Goal: Transaction & Acquisition: Purchase product/service

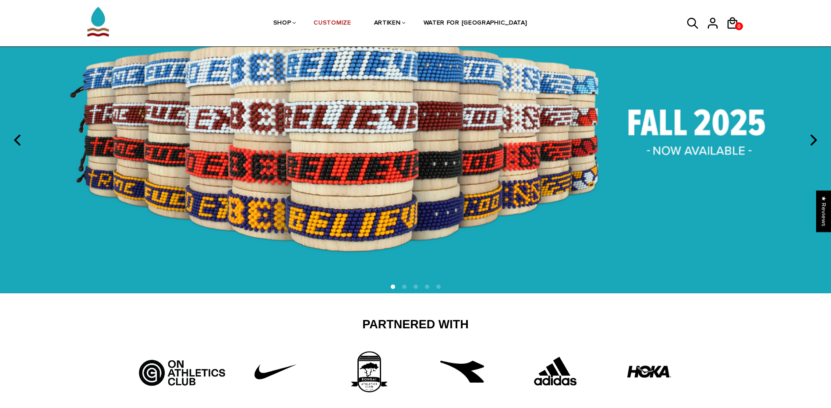
scroll to position [44, 0]
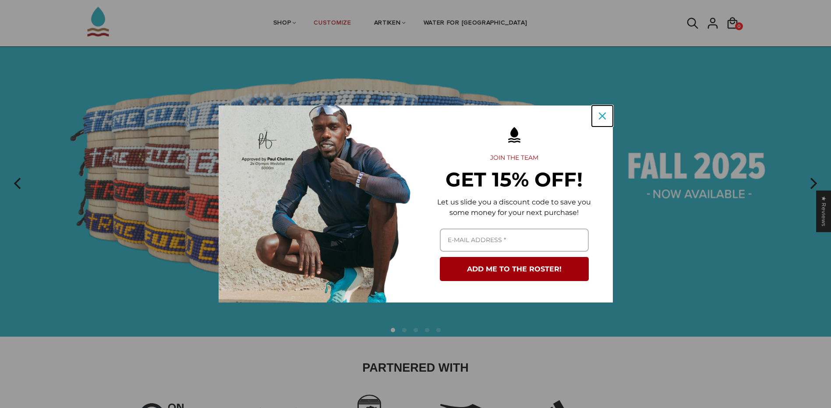
click at [600, 119] on icon "close icon" at bounding box center [602, 116] width 7 height 7
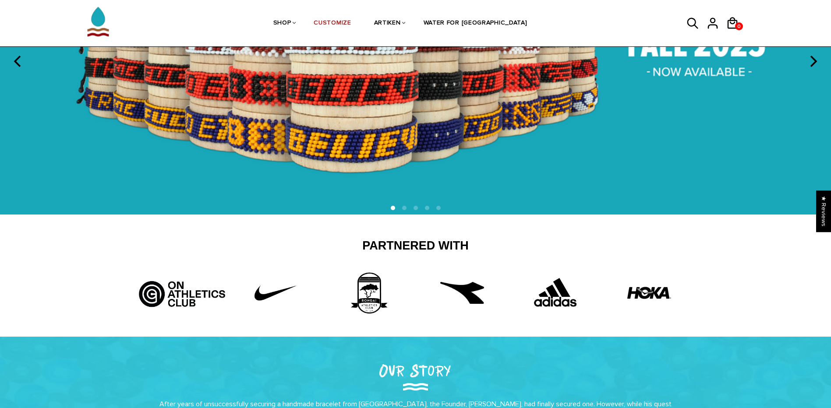
scroll to position [175, 0]
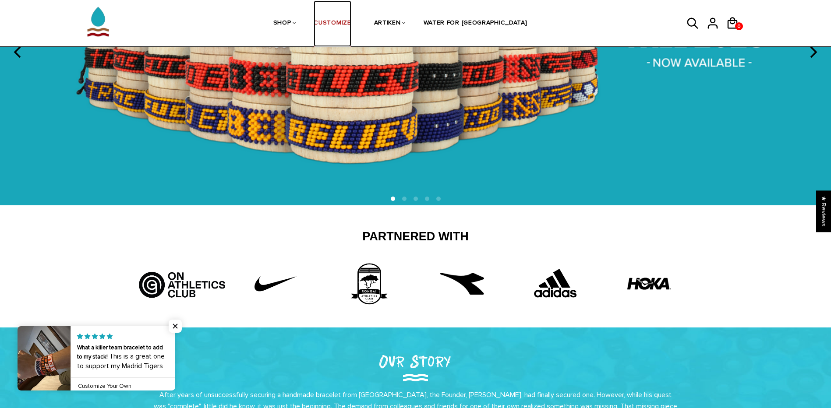
click at [351, 24] on link "CUSTOMIZE" at bounding box center [332, 23] width 37 height 46
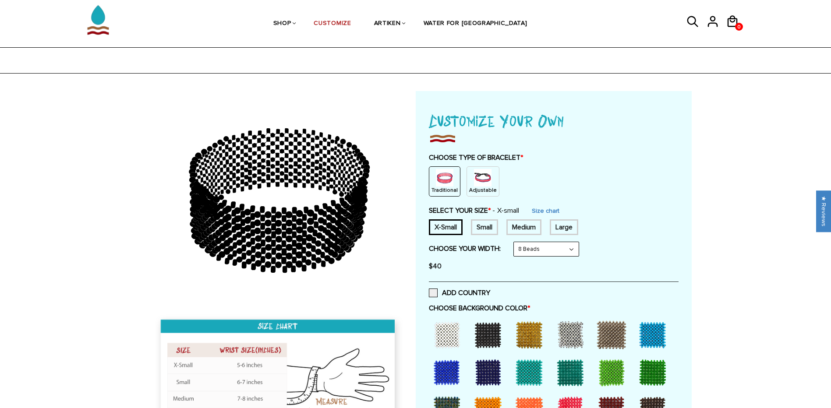
scroll to position [44, 0]
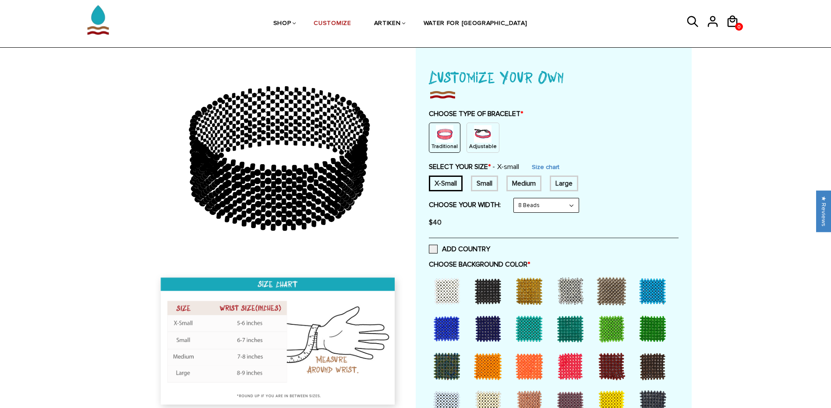
click at [480, 138] on img at bounding box center [483, 134] width 18 height 18
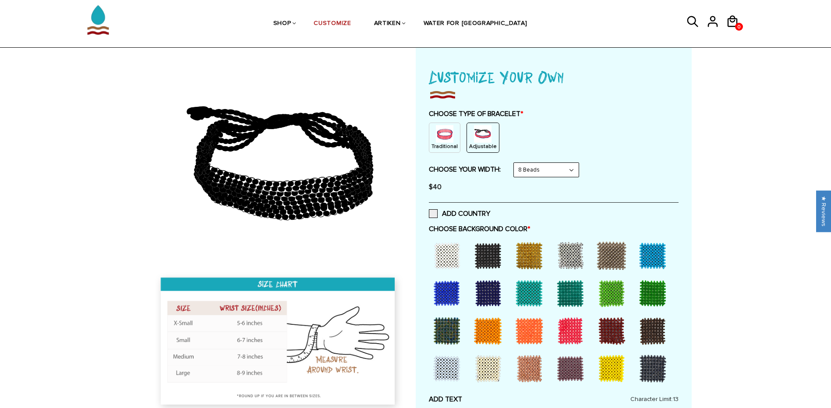
click at [544, 169] on select "8 Beads 6 Beads 10 Beads" at bounding box center [546, 170] width 65 height 14
click at [516, 163] on select "8 Beads 6 Beads 10 Beads" at bounding box center [546, 170] width 65 height 14
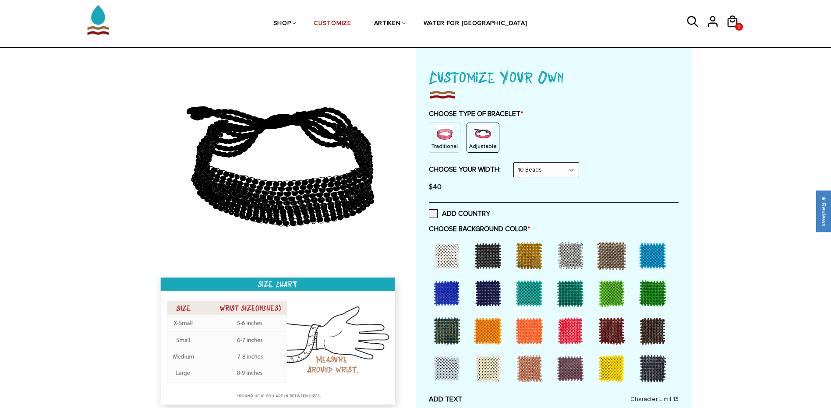
click at [537, 172] on select "8 Beads 6 Beads 10 Beads" at bounding box center [546, 170] width 65 height 14
click at [516, 163] on select "8 Beads 6 Beads 10 Beads" at bounding box center [546, 170] width 65 height 14
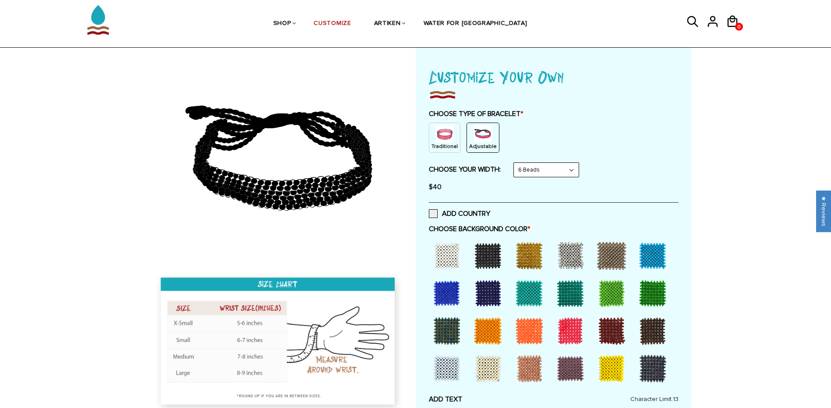
click at [537, 169] on select "8 Beads 6 Beads 10 Beads" at bounding box center [546, 170] width 65 height 14
select select "8-beads"
click at [516, 163] on select "8 Beads 6 Beads 10 Beads" at bounding box center [546, 170] width 65 height 14
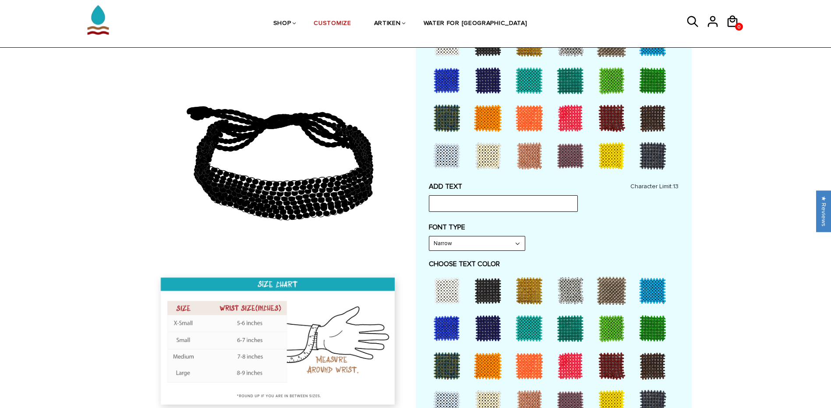
scroll to position [175, 0]
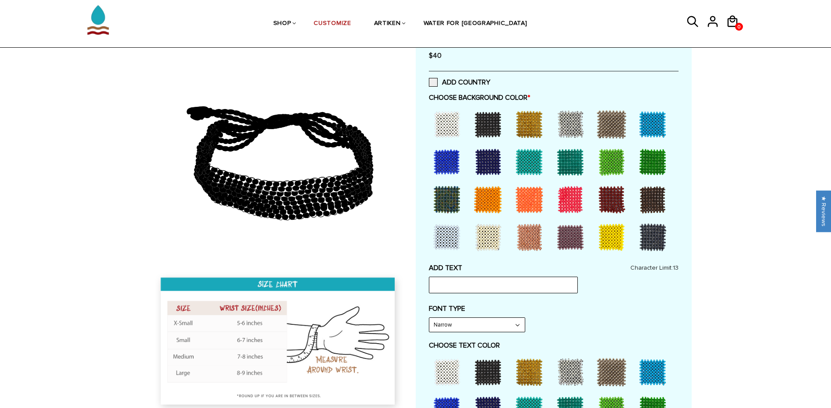
click at [484, 200] on div at bounding box center [488, 199] width 35 height 35
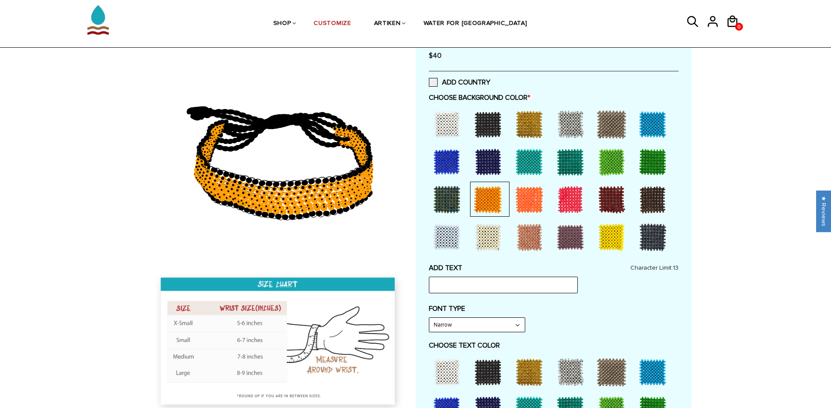
click at [538, 205] on div at bounding box center [529, 199] width 35 height 35
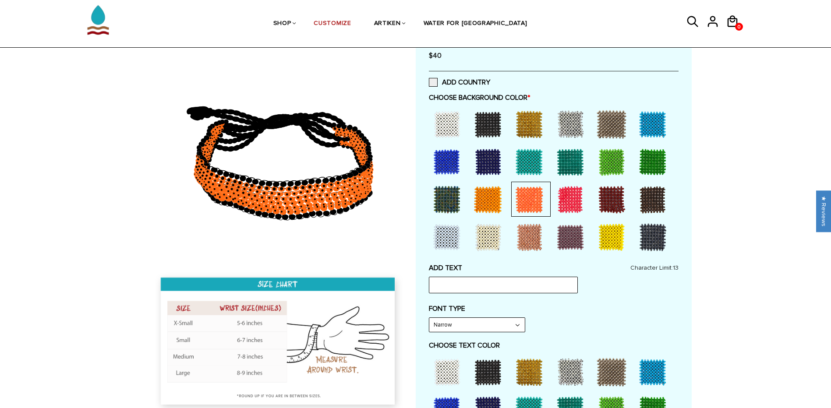
click at [530, 175] on div at bounding box center [529, 162] width 35 height 35
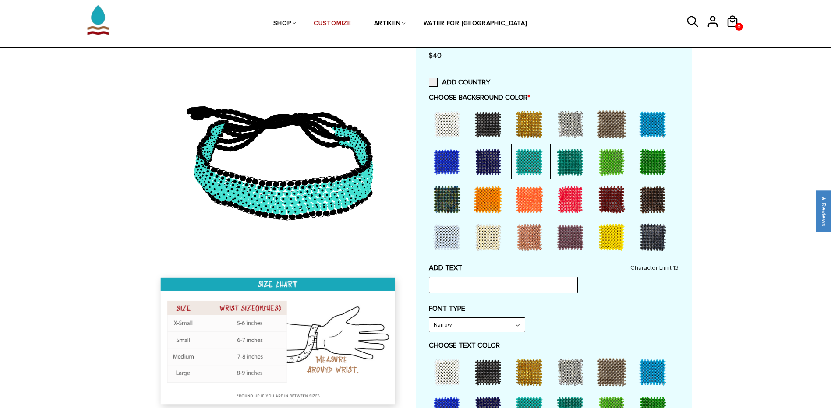
click at [482, 167] on div at bounding box center [488, 162] width 35 height 35
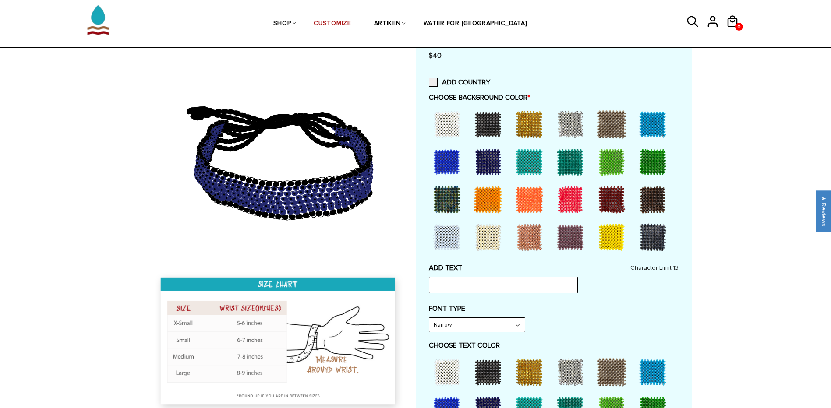
click at [456, 120] on div at bounding box center [446, 124] width 35 height 35
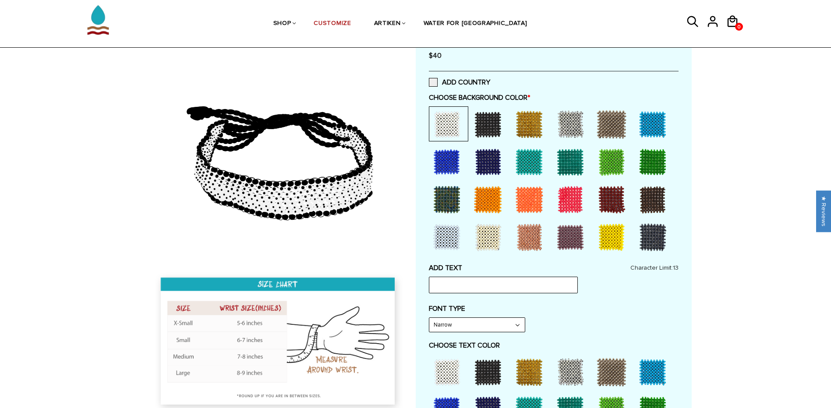
click at [488, 125] on div at bounding box center [488, 124] width 35 height 35
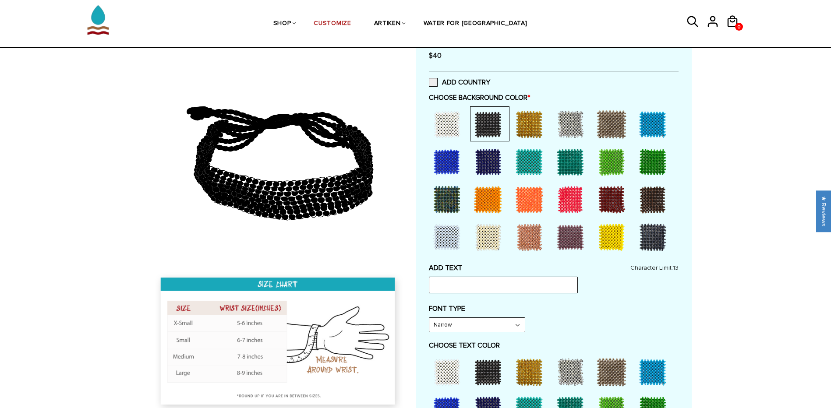
click at [535, 131] on div at bounding box center [529, 124] width 35 height 35
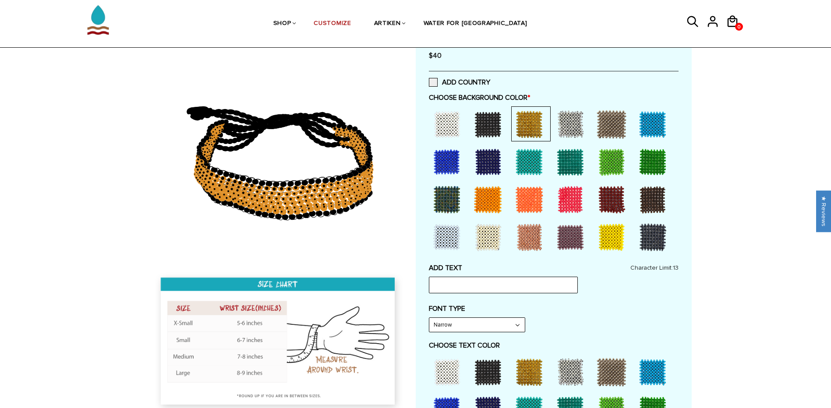
click at [575, 137] on div at bounding box center [570, 124] width 35 height 35
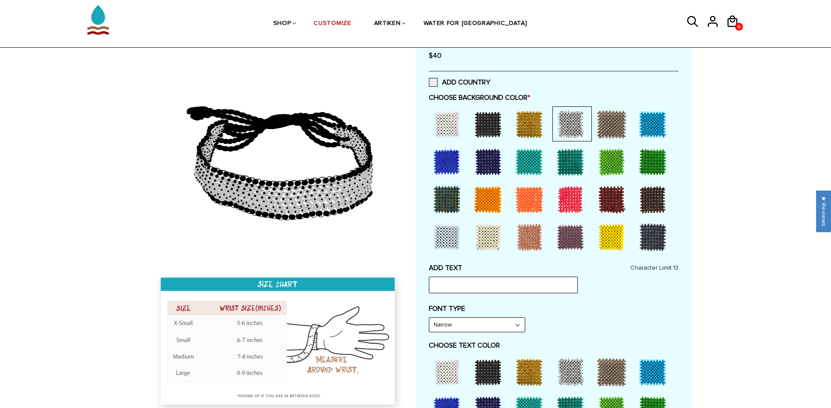
click at [632, 145] on div at bounding box center [554, 181] width 250 height 151
click at [652, 138] on div at bounding box center [652, 124] width 35 height 35
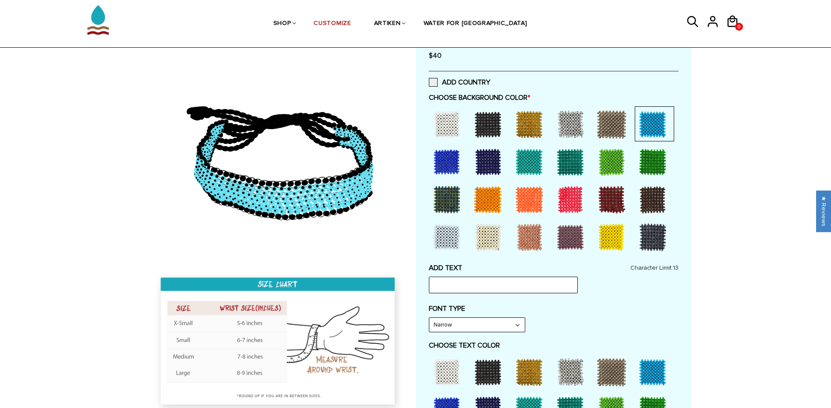
click at [652, 165] on div at bounding box center [652, 162] width 35 height 35
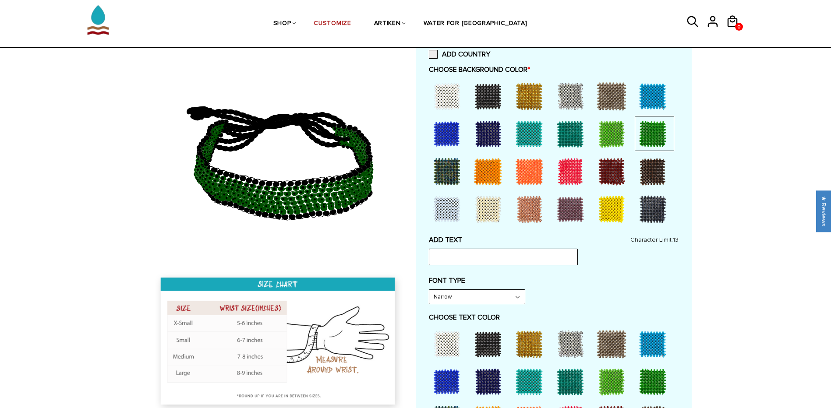
scroll to position [219, 0]
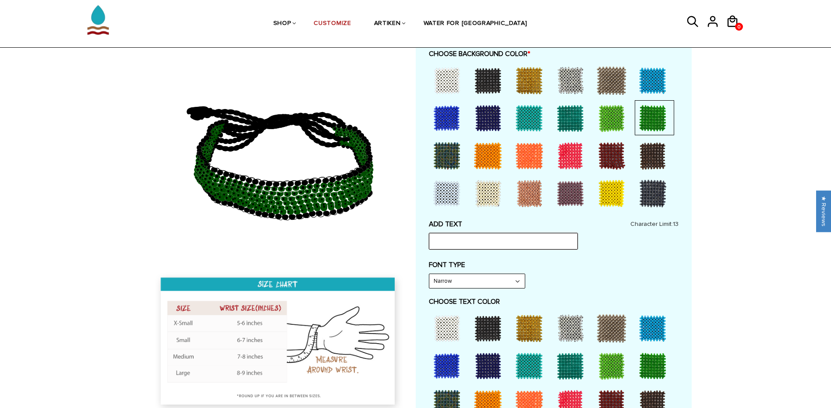
click at [498, 239] on input "text" at bounding box center [503, 241] width 149 height 17
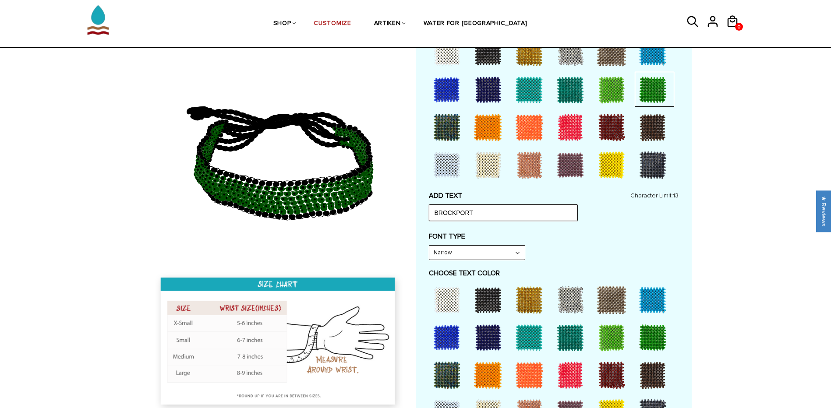
scroll to position [263, 0]
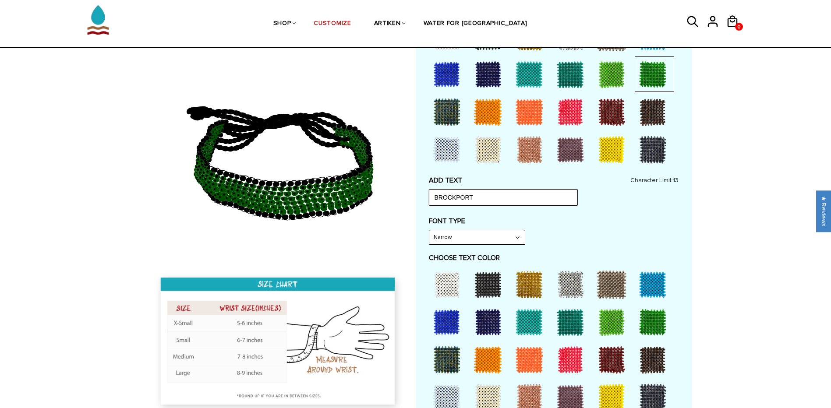
type input "BROCKPORT"
click at [573, 227] on div "FONT TYPE Narrow Narrow Bold" at bounding box center [554, 231] width 250 height 28
click at [472, 240] on select "Narrow Bold" at bounding box center [477, 237] width 96 height 14
click at [473, 239] on select "Narrow Bold" at bounding box center [477, 237] width 96 height 14
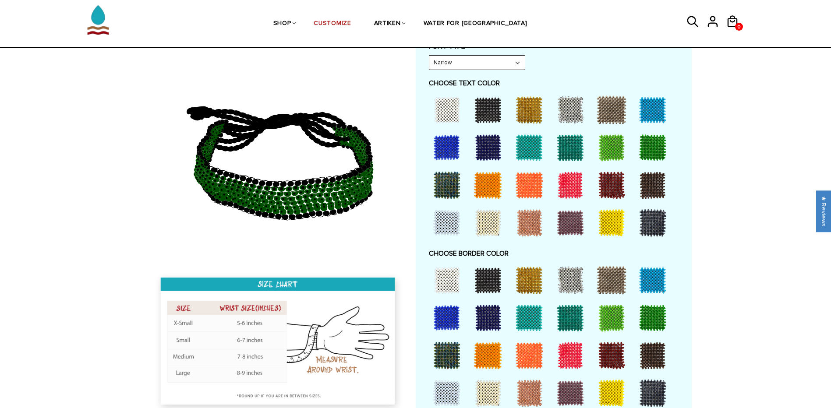
scroll to position [438, 0]
click at [599, 214] on div at bounding box center [611, 222] width 35 height 35
drag, startPoint x: 279, startPoint y: 199, endPoint x: 287, endPoint y: 167, distance: 32.5
click at [286, 168] on icon at bounding box center [279, 158] width 252 height 219
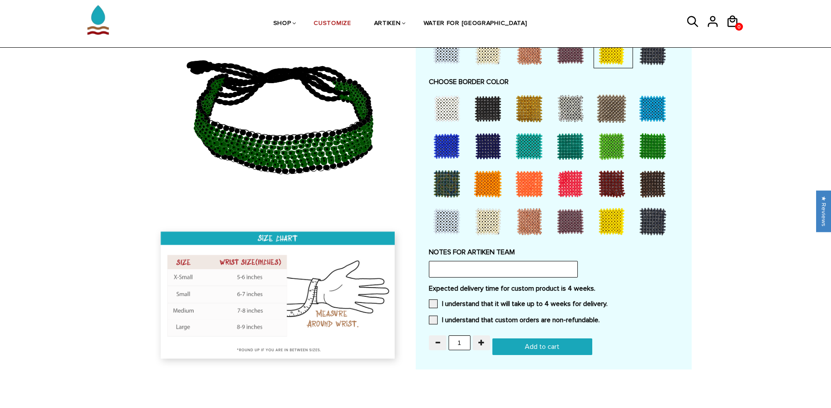
scroll to position [613, 0]
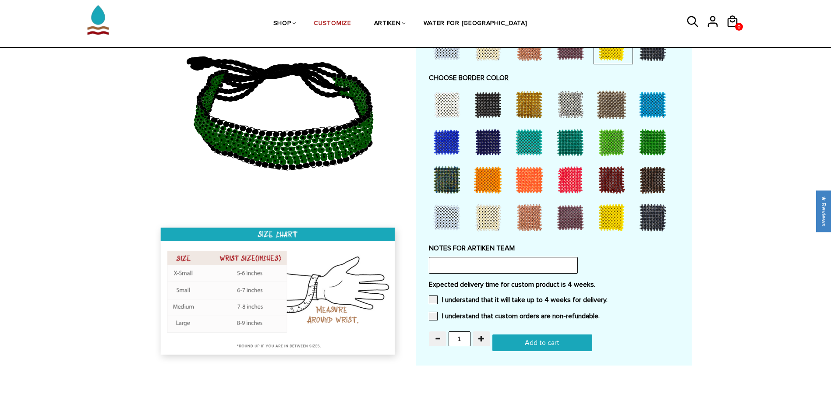
click at [485, 226] on div at bounding box center [488, 217] width 35 height 35
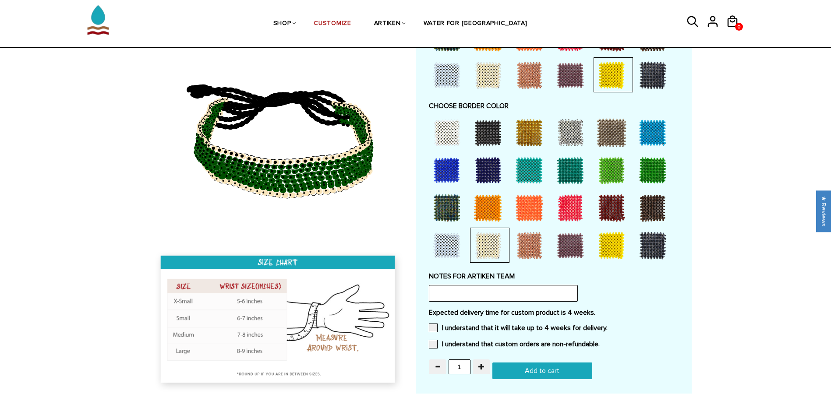
scroll to position [526, 0]
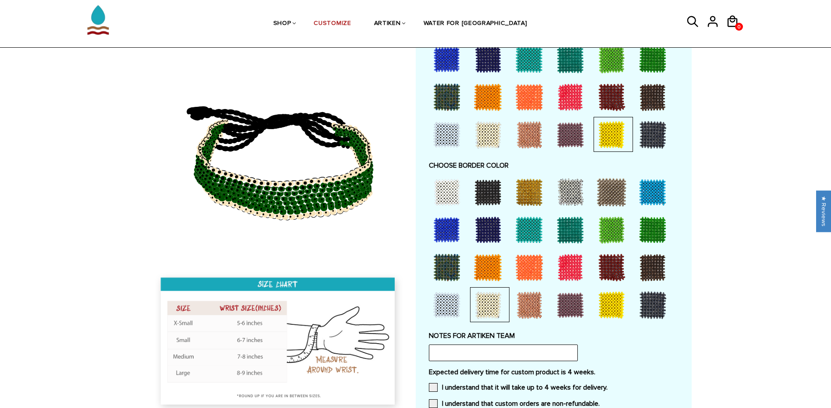
click at [508, 204] on div at bounding box center [489, 191] width 39 height 35
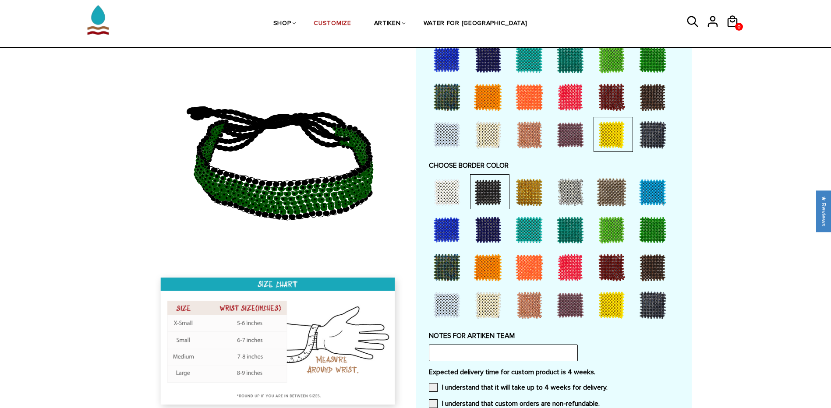
click at [480, 191] on div at bounding box center [488, 192] width 35 height 35
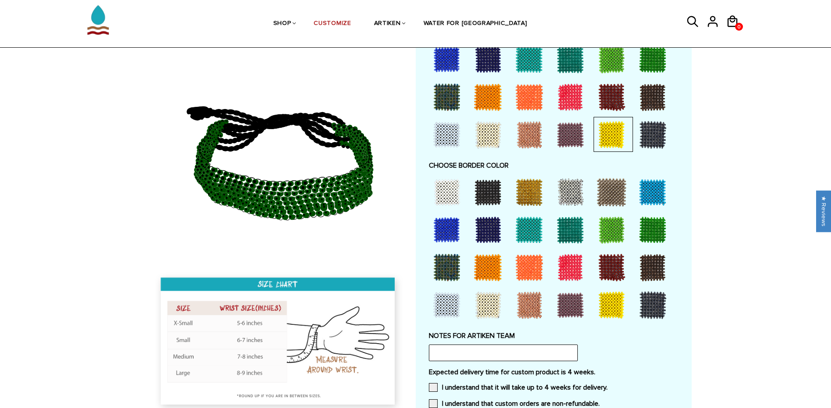
click at [553, 203] on div at bounding box center [570, 192] width 35 height 35
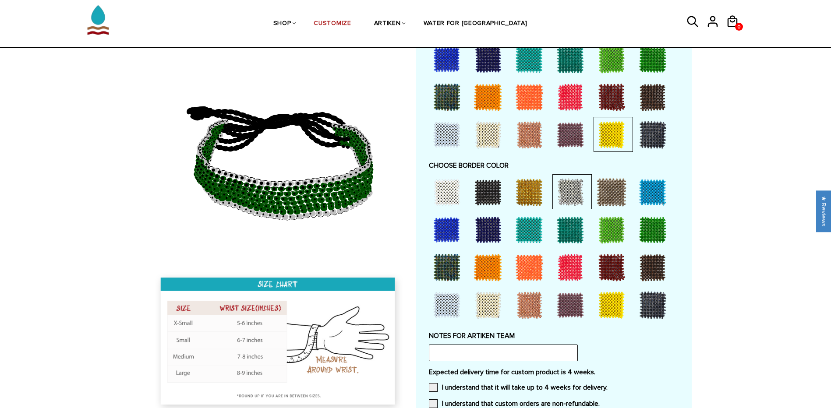
click at [514, 195] on div at bounding box center [529, 192] width 35 height 35
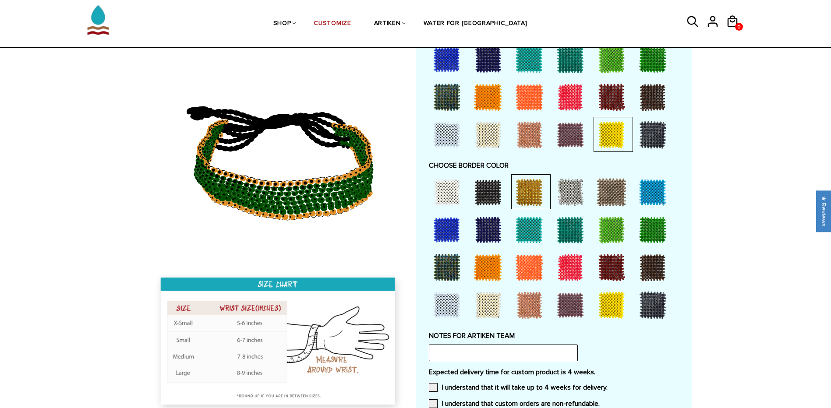
click at [493, 195] on div at bounding box center [488, 192] width 35 height 35
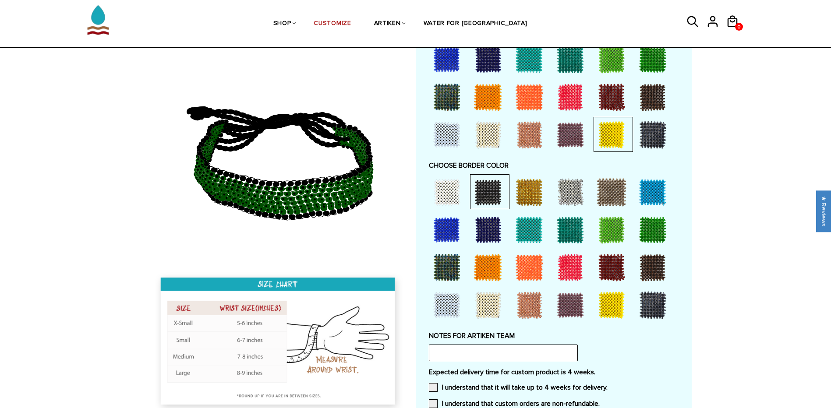
click at [493, 195] on div at bounding box center [488, 192] width 35 height 35
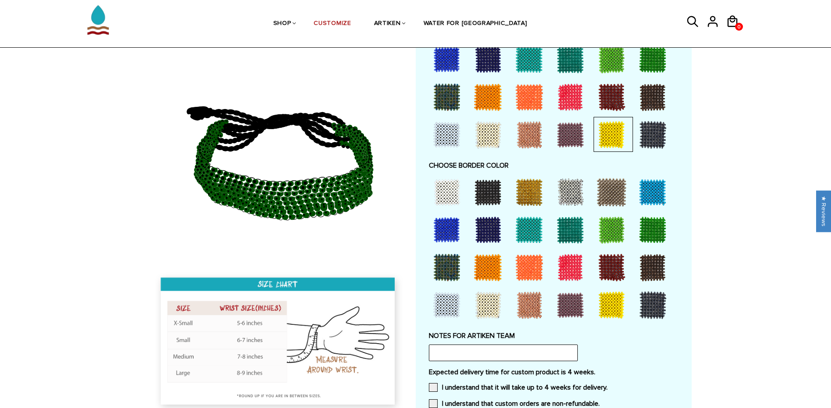
click at [493, 195] on div at bounding box center [488, 192] width 35 height 35
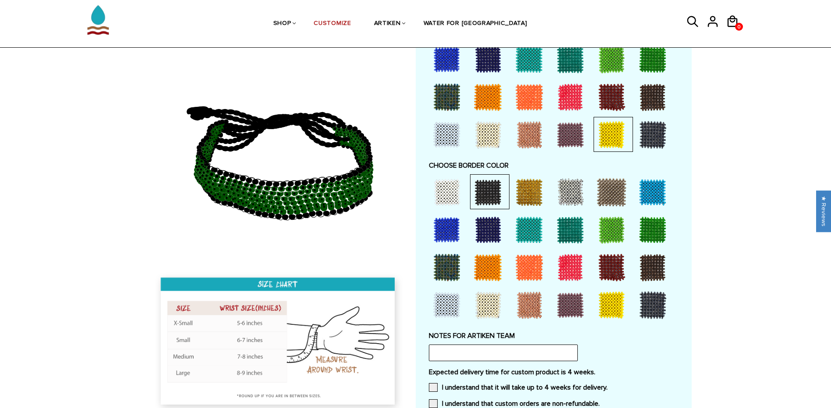
click at [537, 193] on div at bounding box center [529, 192] width 35 height 35
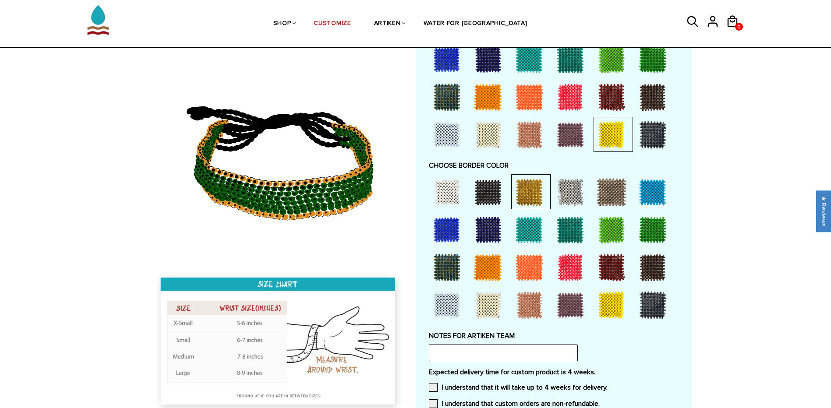
click at [556, 214] on div at bounding box center [570, 229] width 35 height 35
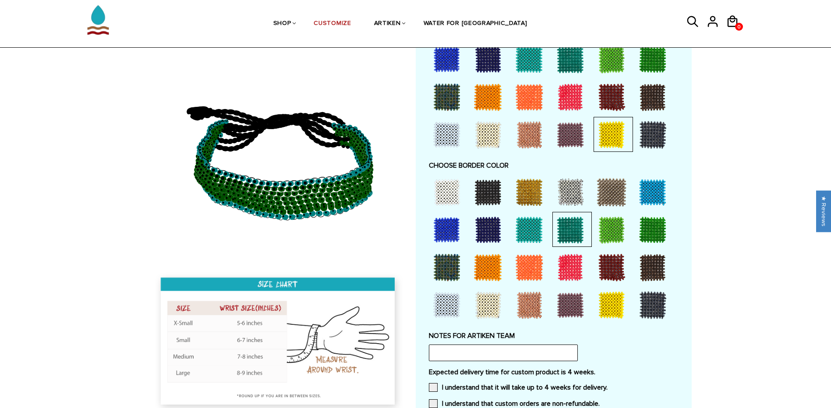
click at [624, 242] on div at bounding box center [611, 229] width 35 height 35
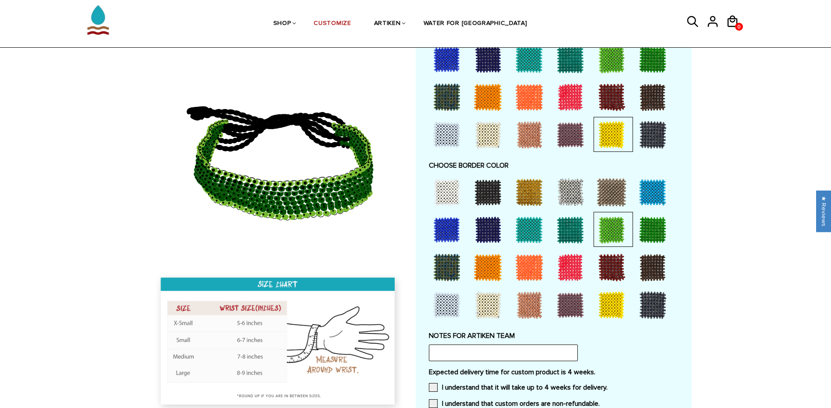
click at [614, 273] on div at bounding box center [611, 267] width 35 height 35
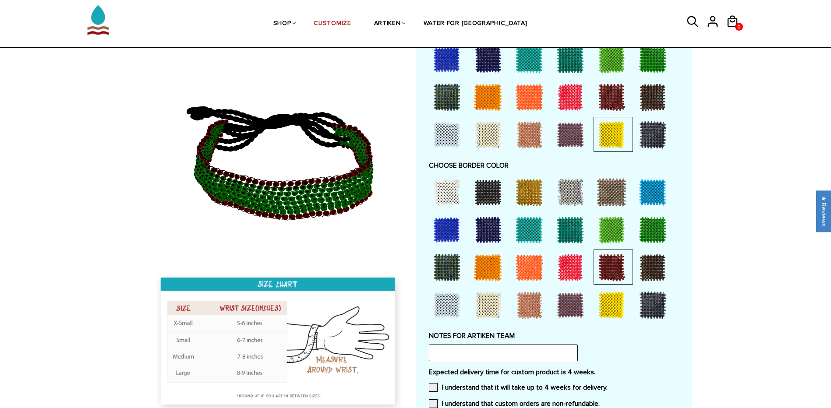
click at [605, 308] on div at bounding box center [611, 305] width 35 height 35
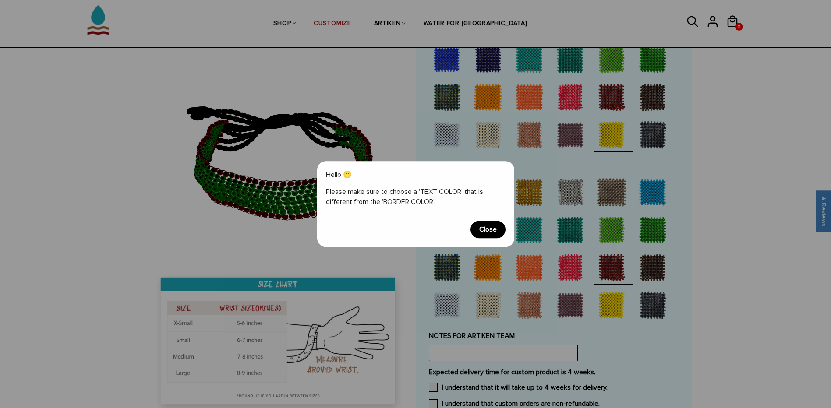
click at [488, 231] on span "Close" at bounding box center [488, 230] width 35 height 18
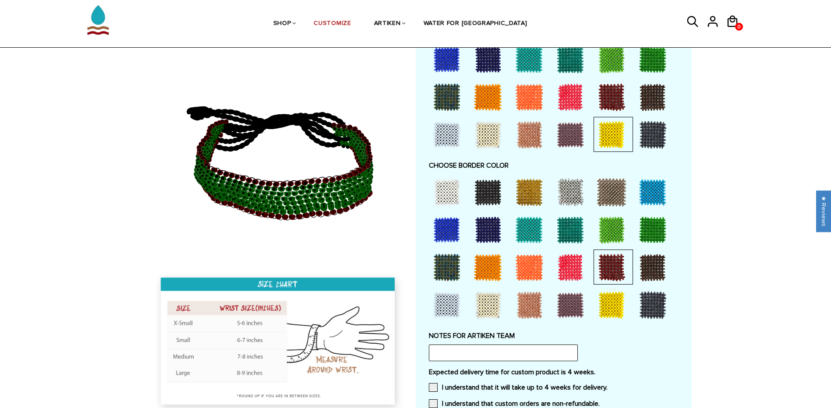
click at [578, 297] on div at bounding box center [570, 305] width 35 height 35
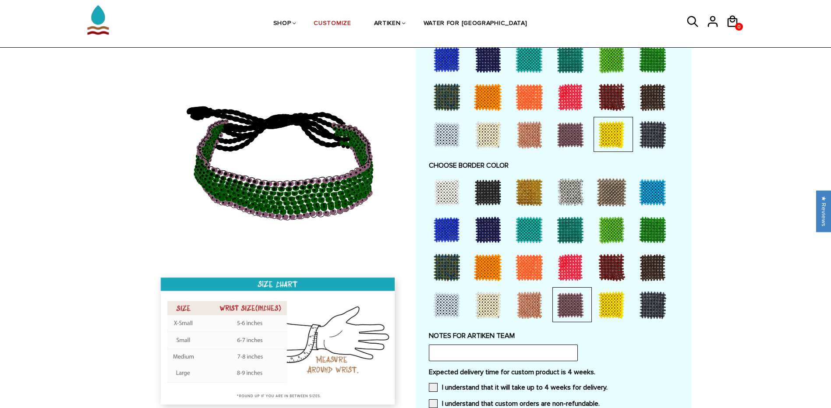
click at [609, 304] on div at bounding box center [611, 305] width 35 height 35
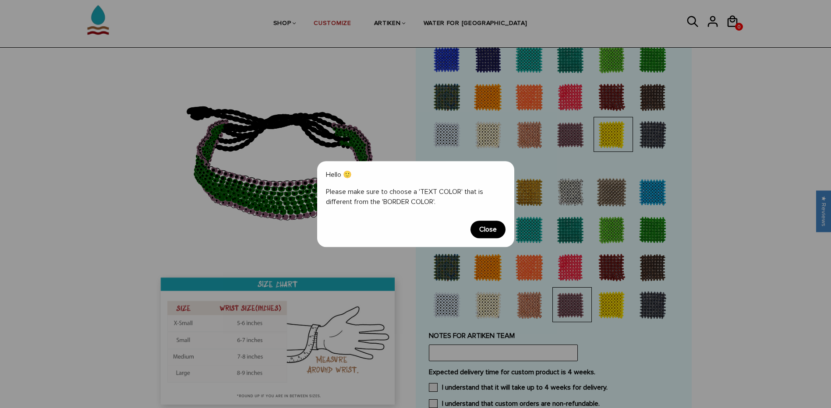
click at [491, 230] on span "Close" at bounding box center [488, 230] width 35 height 18
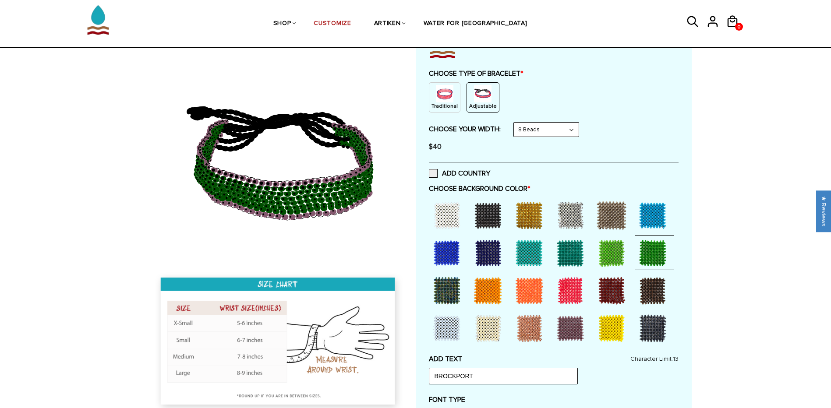
scroll to position [0, 0]
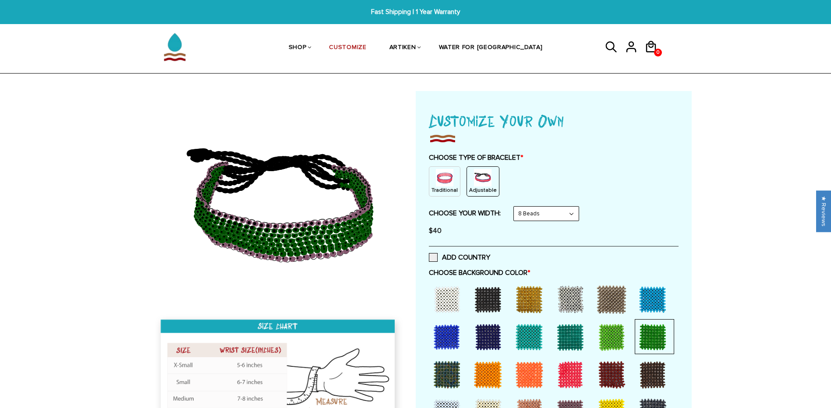
click at [445, 189] on p "Traditional" at bounding box center [445, 190] width 26 height 7
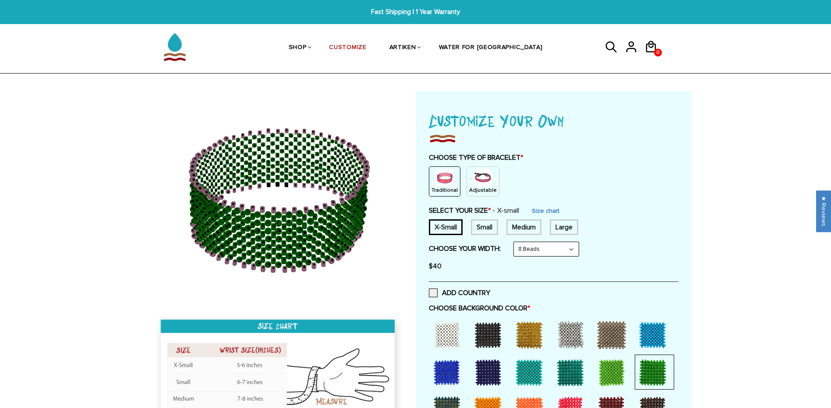
click at [478, 183] on img at bounding box center [483, 178] width 18 height 18
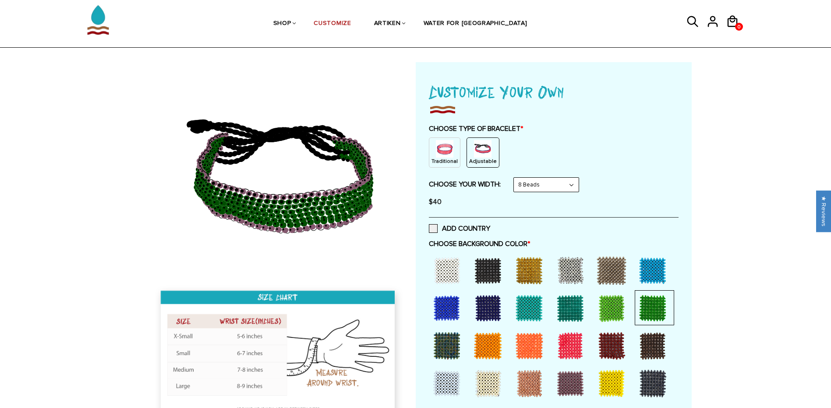
scroll to position [44, 0]
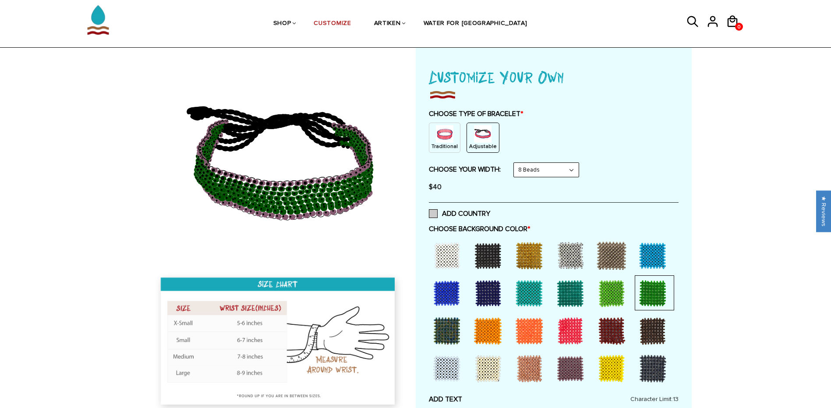
click at [436, 216] on span at bounding box center [433, 213] width 9 height 9
click at [490, 211] on input "ADD COUNTRY" at bounding box center [490, 211] width 0 height 0
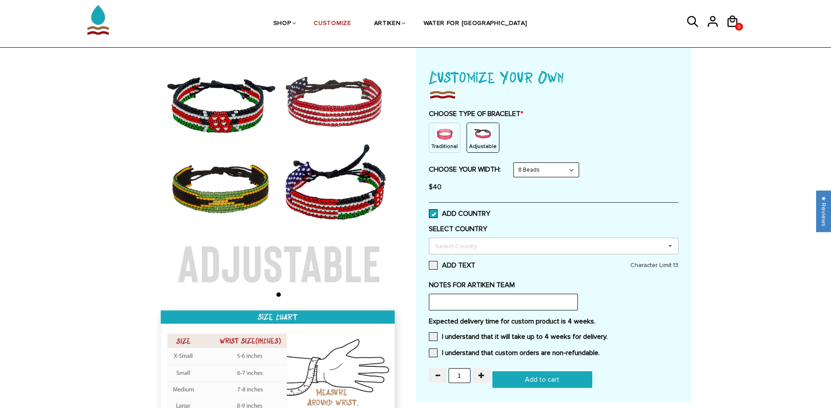
click at [455, 241] on div "Select Country" at bounding box center [461, 246] width 57 height 10
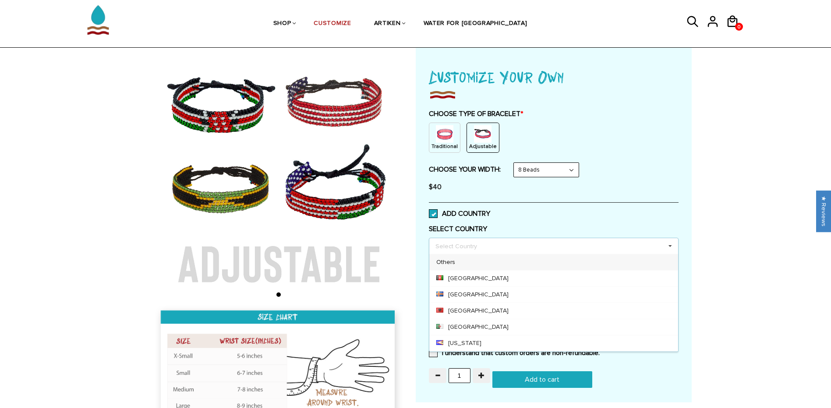
click at [431, 219] on div "ADD COUNTRY" at bounding box center [554, 213] width 250 height 22
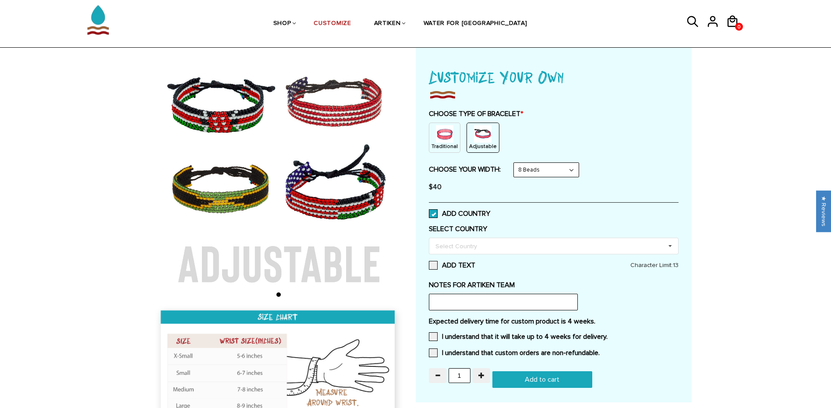
click at [432, 214] on span at bounding box center [433, 213] width 9 height 9
click at [490, 211] on input "ADD COUNTRY" at bounding box center [490, 211] width 0 height 0
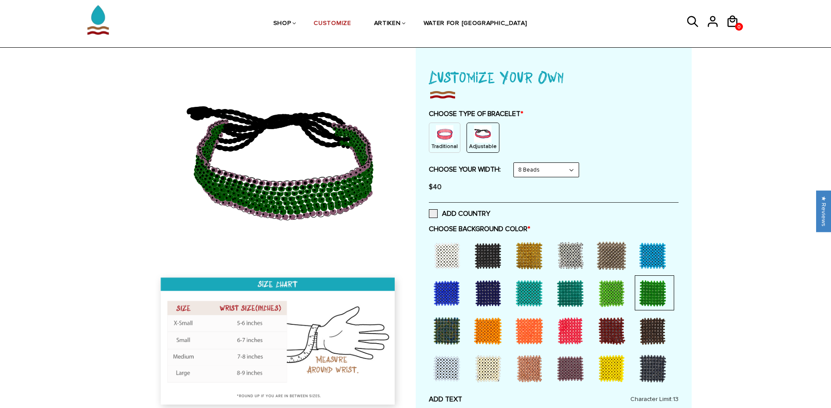
click at [432, 251] on div at bounding box center [446, 255] width 35 height 35
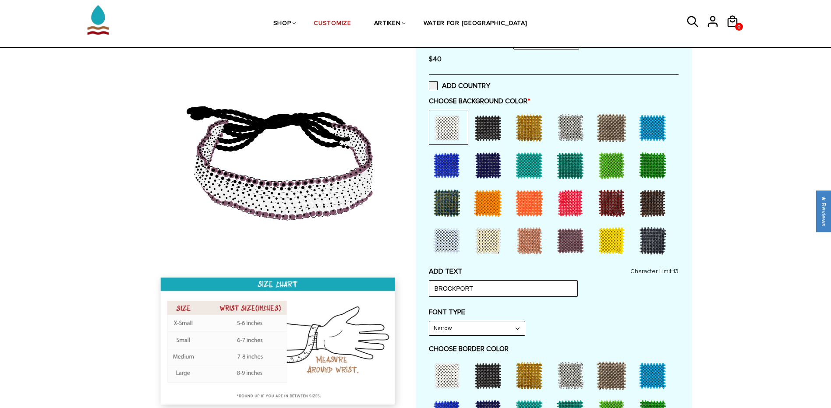
scroll to position [175, 0]
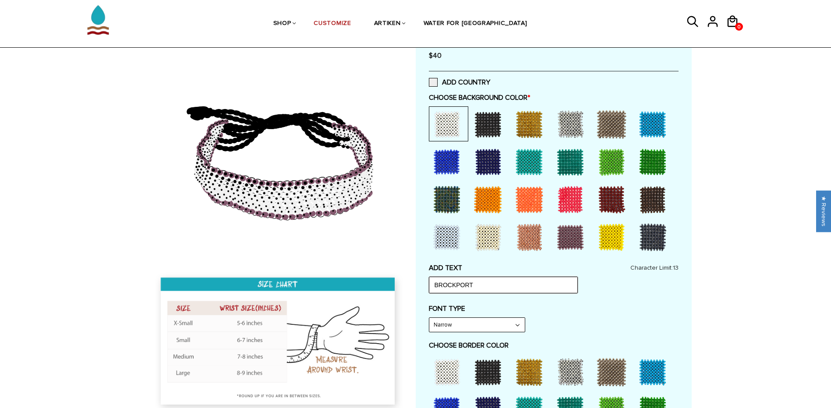
drag, startPoint x: 478, startPoint y: 287, endPoint x: 363, endPoint y: 275, distance: 115.9
click at [364, 281] on div at bounding box center [416, 275] width 552 height 718
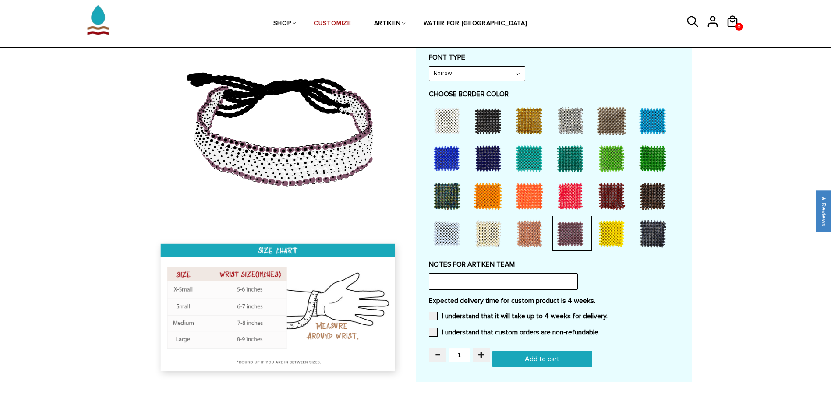
scroll to position [438, 0]
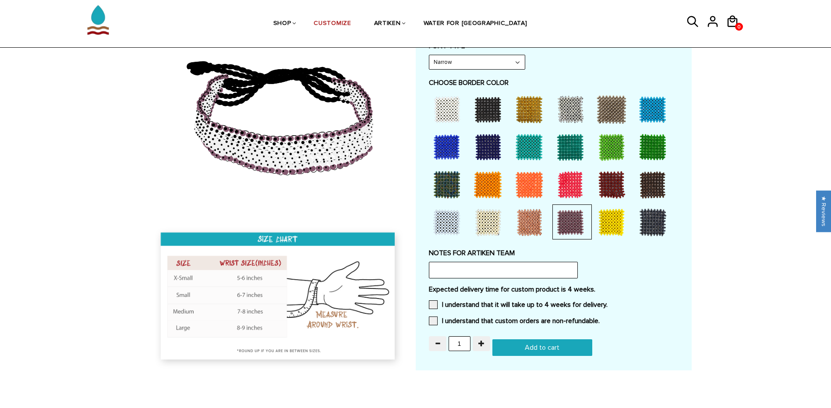
click at [444, 142] on div at bounding box center [446, 147] width 35 height 35
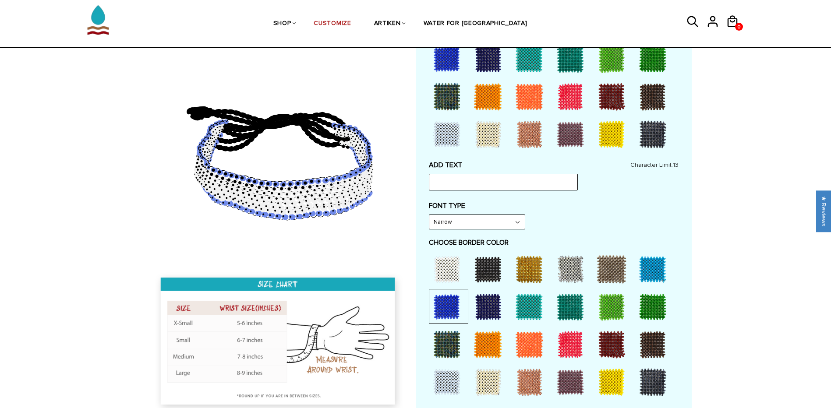
scroll to position [263, 0]
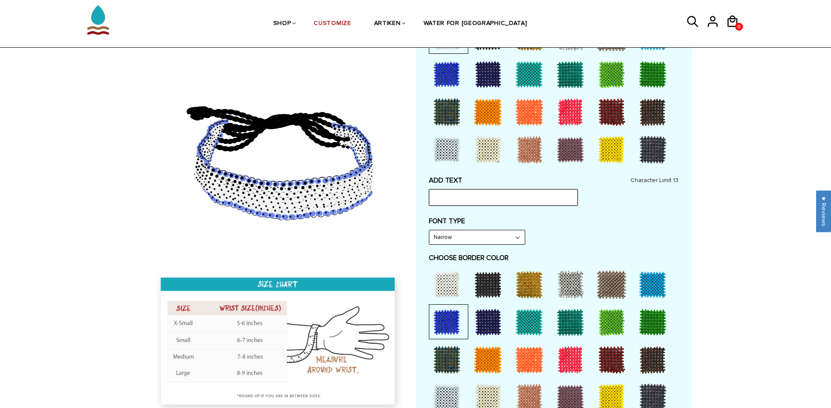
click at [499, 202] on input "text" at bounding box center [503, 197] width 149 height 17
type input ":"
click at [582, 225] on label "FONT TYPE" at bounding box center [554, 221] width 250 height 9
click at [486, 240] on select "Narrow Bold" at bounding box center [477, 237] width 96 height 14
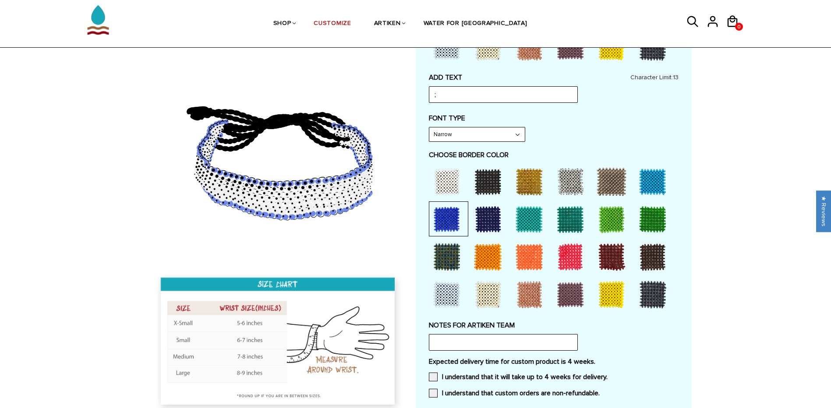
scroll to position [307, 0]
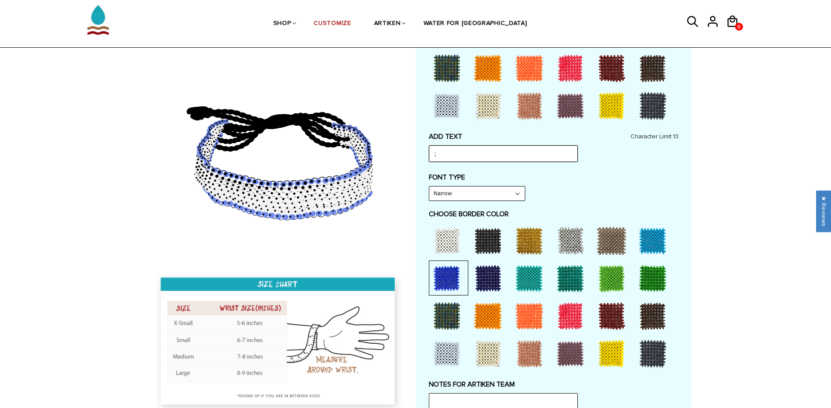
click at [455, 148] on input ";" at bounding box center [503, 153] width 149 height 17
type input ";oopp"
click at [553, 188] on div "FONT TYPE Narrow Narrow Bold" at bounding box center [554, 187] width 250 height 28
drag, startPoint x: 469, startPoint y: 150, endPoint x: 412, endPoint y: 154, distance: 56.7
click at [412, 154] on div at bounding box center [416, 143] width 552 height 718
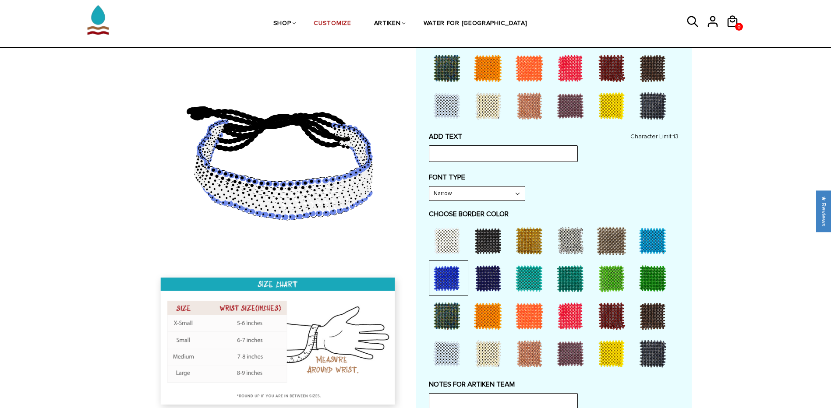
click at [469, 197] on select "Narrow Bold" at bounding box center [477, 194] width 96 height 14
select select "Bold"
click at [429, 187] on select "Narrow Bold" at bounding box center [477, 194] width 96 height 14
click at [459, 153] on input "text" at bounding box center [503, 153] width 149 height 17
type input "p"
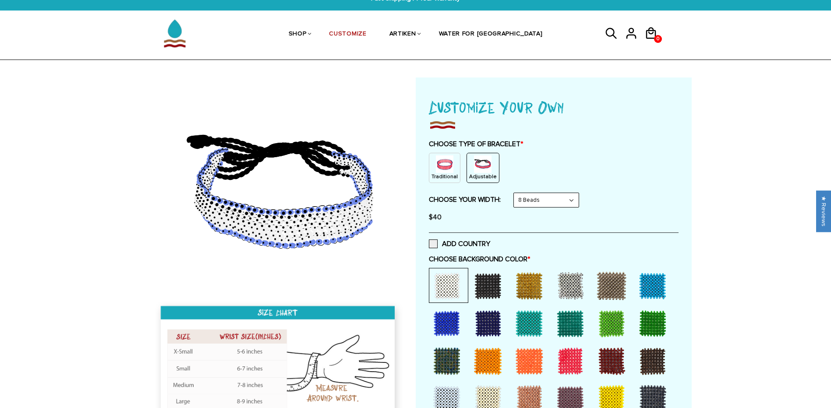
scroll to position [0, 0]
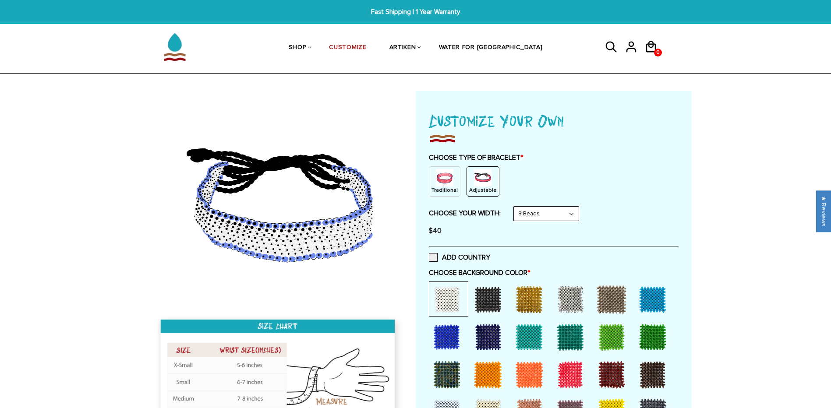
click at [553, 219] on select "8 Beads 6 Beads 10 Beads" at bounding box center [546, 214] width 65 height 14
click at [553, 215] on select "8 Beads 6 Beads 10 Beads" at bounding box center [546, 214] width 65 height 14
click at [496, 293] on div at bounding box center [488, 299] width 35 height 35
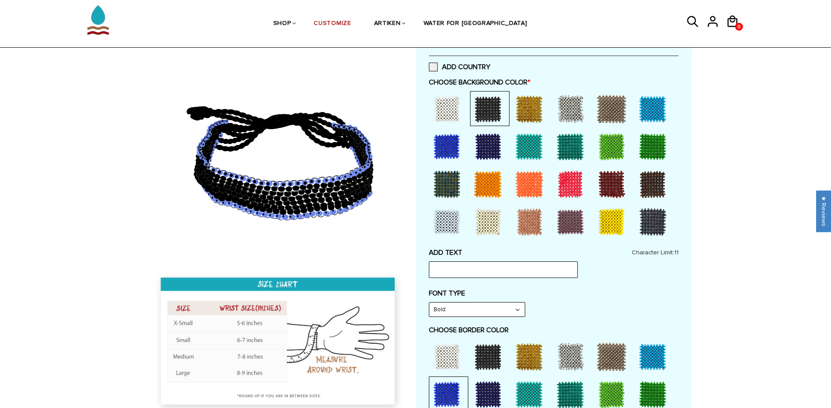
scroll to position [175, 0]
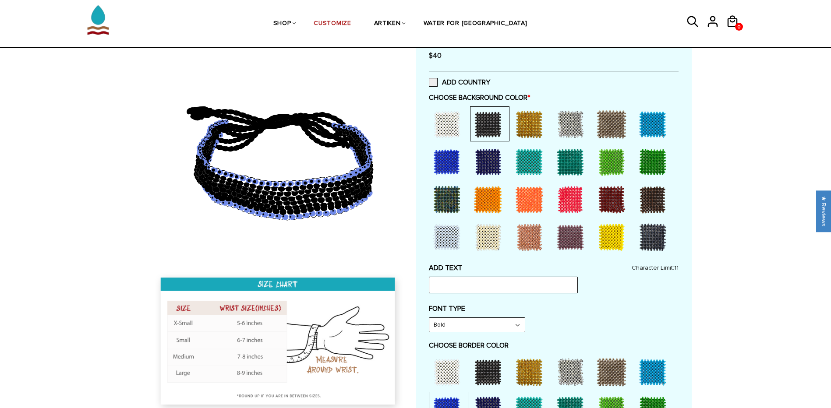
click at [597, 160] on div at bounding box center [611, 162] width 35 height 35
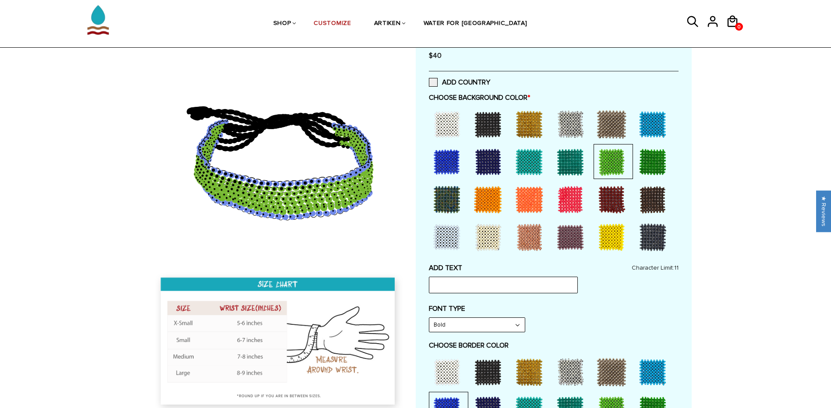
click at [619, 239] on div at bounding box center [611, 237] width 35 height 35
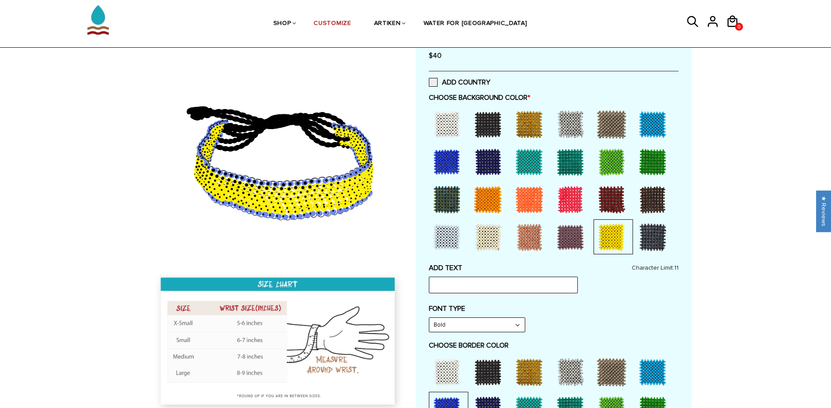
click at [650, 165] on div at bounding box center [652, 162] width 35 height 35
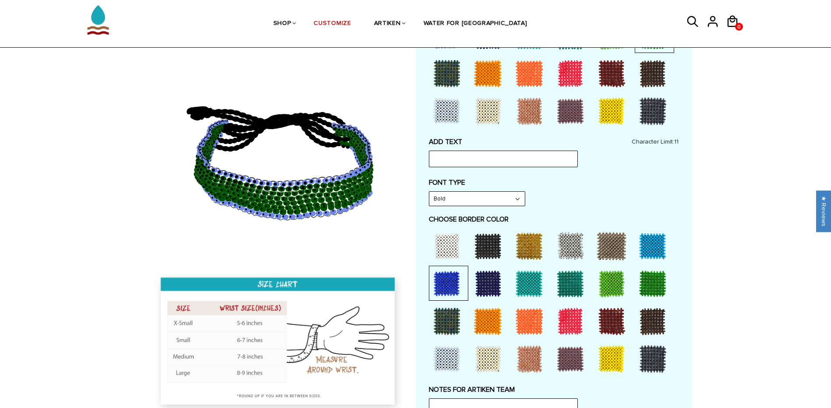
scroll to position [307, 0]
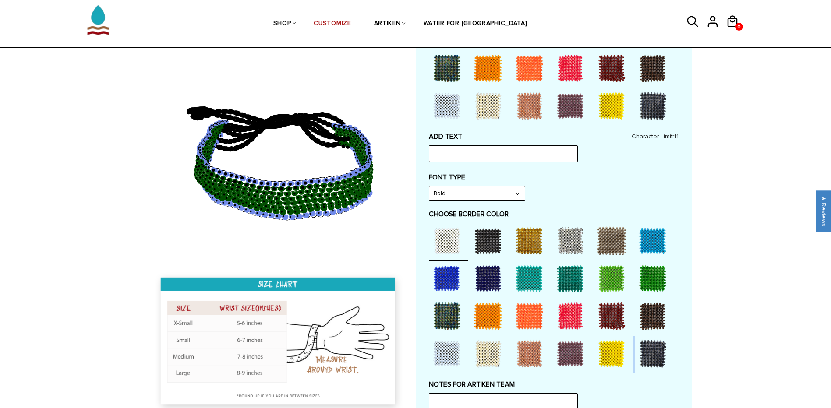
drag, startPoint x: 633, startPoint y: 350, endPoint x: 625, endPoint y: 356, distance: 10.4
click at [626, 356] on div at bounding box center [554, 298] width 250 height 151
click at [616, 358] on div at bounding box center [611, 353] width 35 height 35
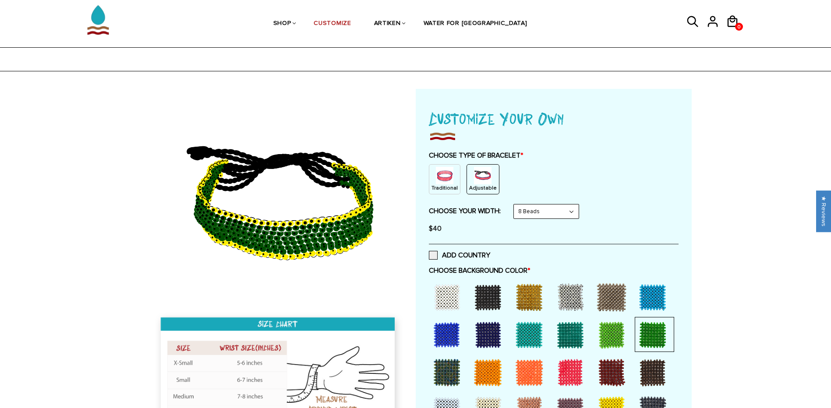
scroll to position [0, 0]
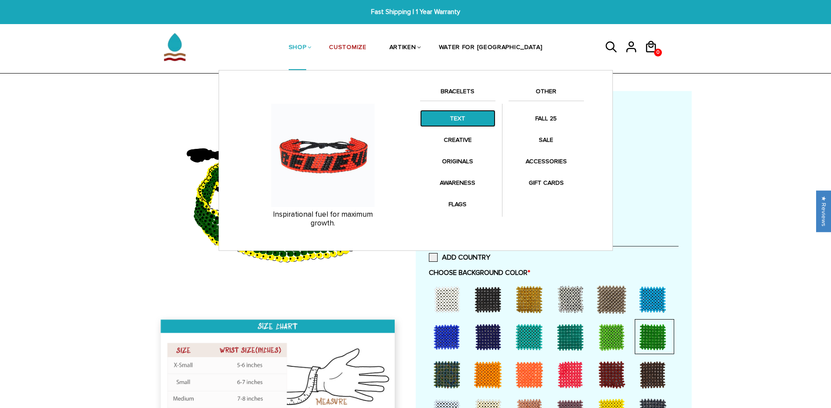
click at [452, 117] on link "TEXT" at bounding box center [457, 118] width 75 height 17
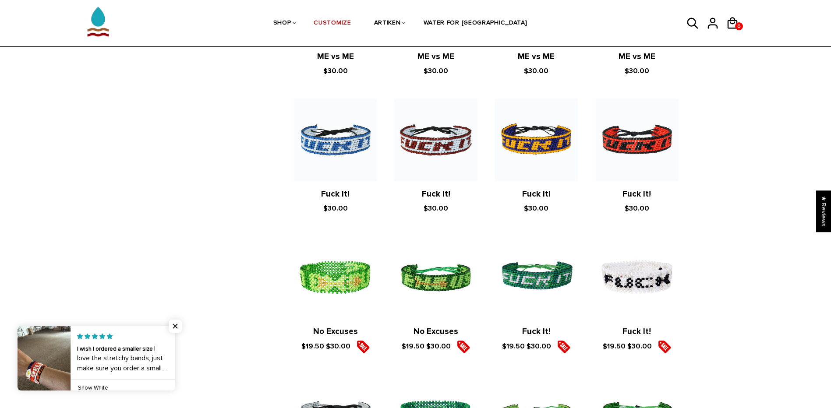
scroll to position [831, 0]
click at [179, 323] on span "Close popup widget" at bounding box center [175, 326] width 13 height 13
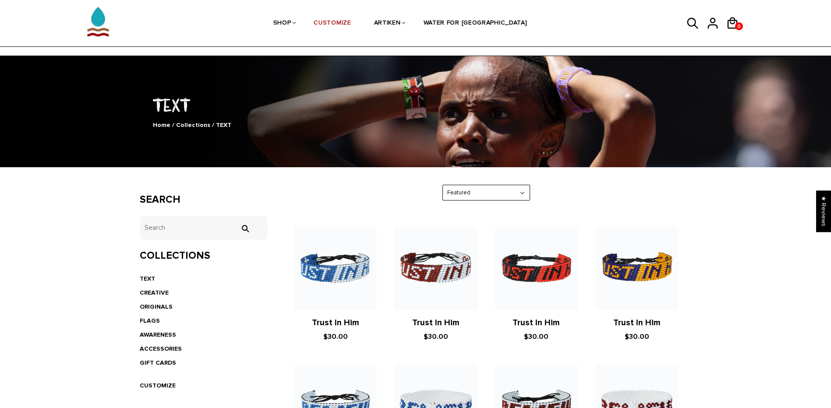
scroll to position [0, 0]
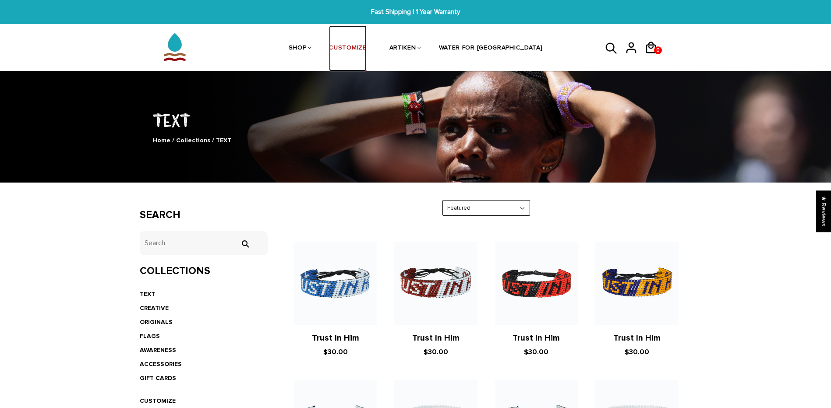
click at [366, 48] on link "CUSTOMIZE" at bounding box center [347, 48] width 37 height 46
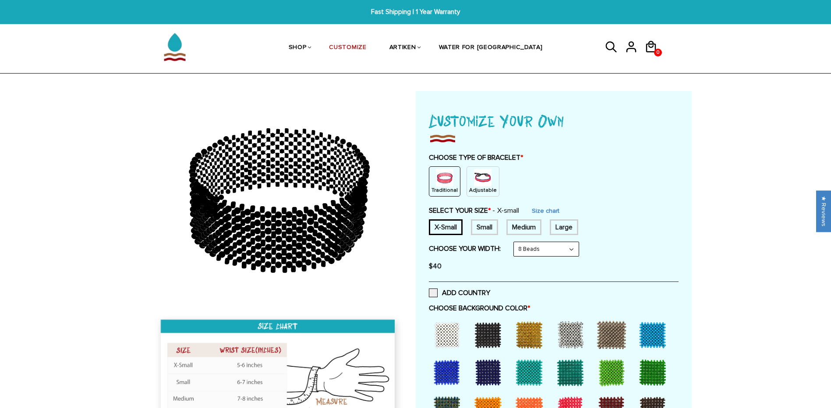
click at [471, 187] on p "Adjustable" at bounding box center [483, 190] width 28 height 7
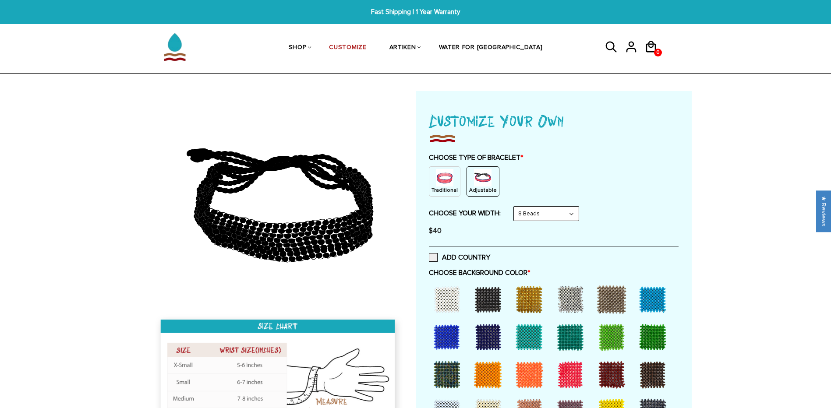
click at [526, 215] on select "8 Beads 6 Beads 10 Beads" at bounding box center [546, 214] width 65 height 14
click at [527, 215] on select "8 Beads 6 Beads 10 Beads" at bounding box center [546, 214] width 65 height 14
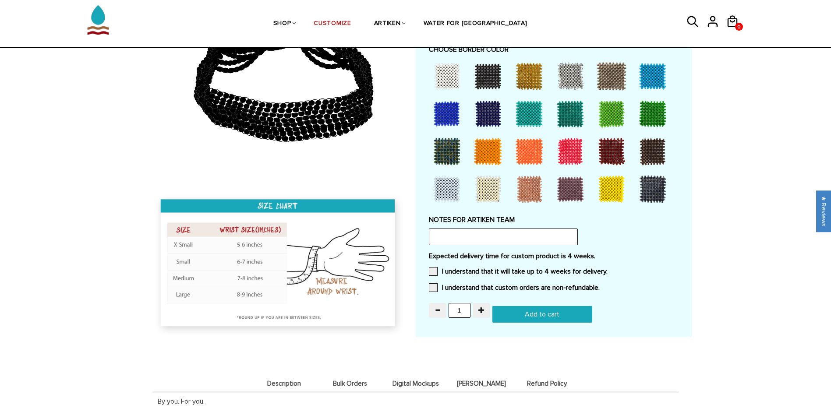
scroll to position [657, 0]
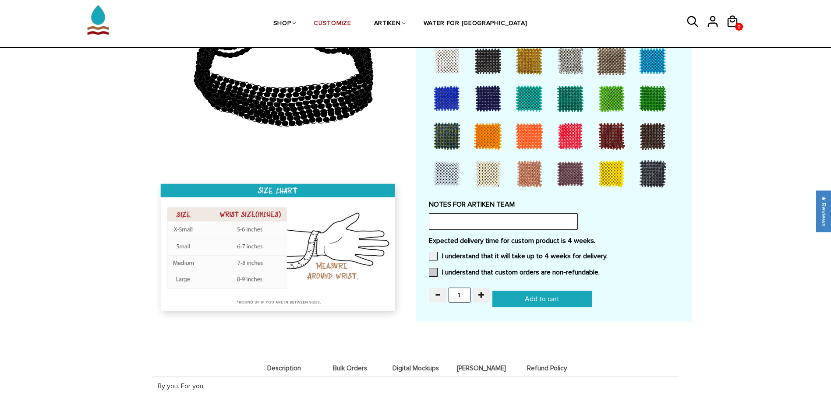
click at [509, 271] on label "I understand that custom orders are non-refundable." at bounding box center [514, 272] width 171 height 9
click at [600, 270] on input "I understand that custom orders are non-refundable." at bounding box center [600, 270] width 0 height 0
click at [465, 256] on label "I understand that it will take up to 4 weeks for delivery." at bounding box center [518, 256] width 179 height 9
click at [608, 254] on input "I understand that it will take up to 4 weeks for delivery." at bounding box center [608, 254] width 0 height 0
click at [438, 268] on div "Expected delivery time for custom product is 4 weeks. I understand that it will…" at bounding box center [554, 260] width 250 height 46
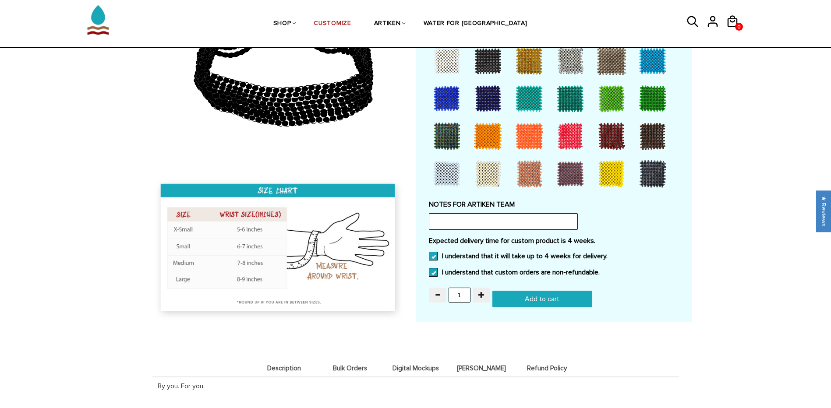
click at [435, 258] on span at bounding box center [433, 256] width 9 height 9
click at [608, 254] on input "I understand that it will take up to 4 weeks for delivery." at bounding box center [608, 254] width 0 height 0
click at [438, 262] on div "Expected delivery time for custom product is 4 weeks. I understand that it will…" at bounding box center [554, 260] width 250 height 46
click at [433, 271] on span at bounding box center [433, 272] width 9 height 9
click at [600, 270] on input "I understand that custom orders are non-refundable." at bounding box center [600, 270] width 0 height 0
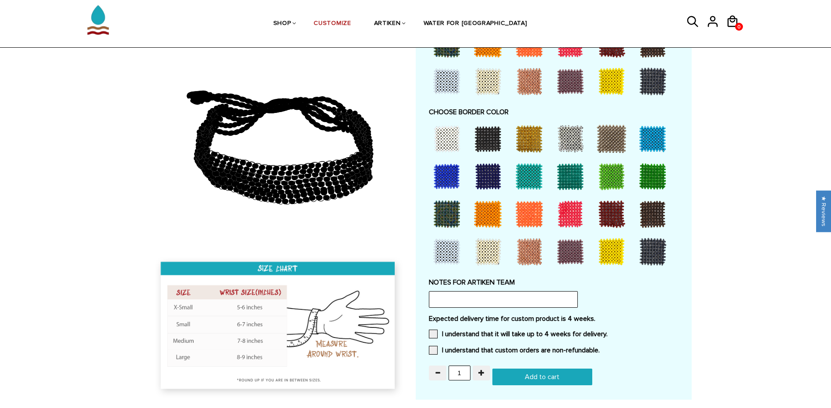
scroll to position [526, 0]
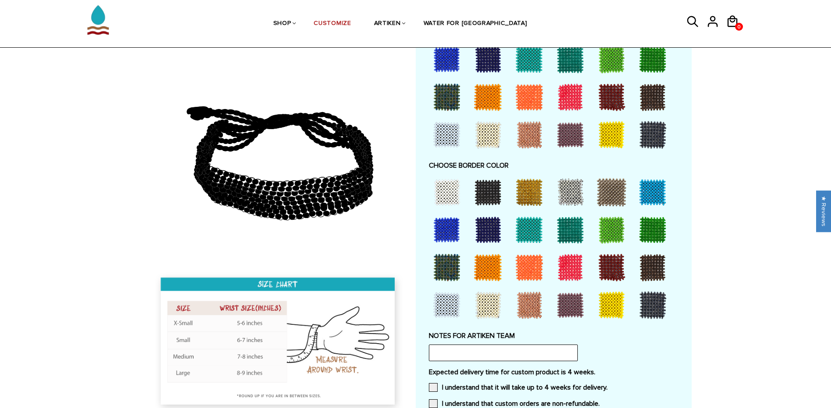
click at [437, 270] on div at bounding box center [446, 267] width 35 height 35
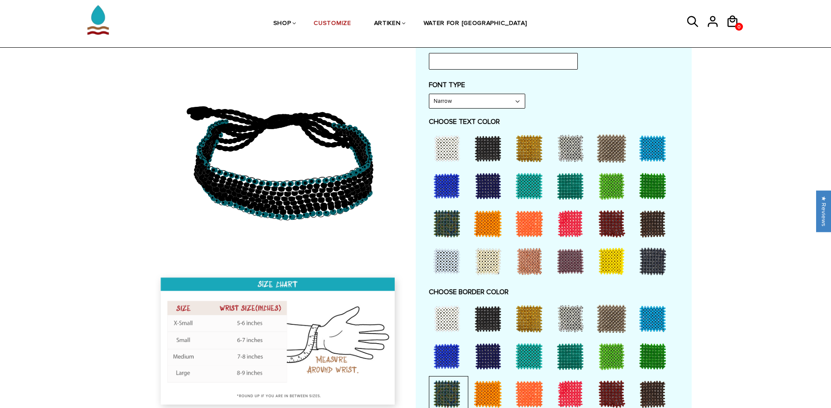
scroll to position [394, 0]
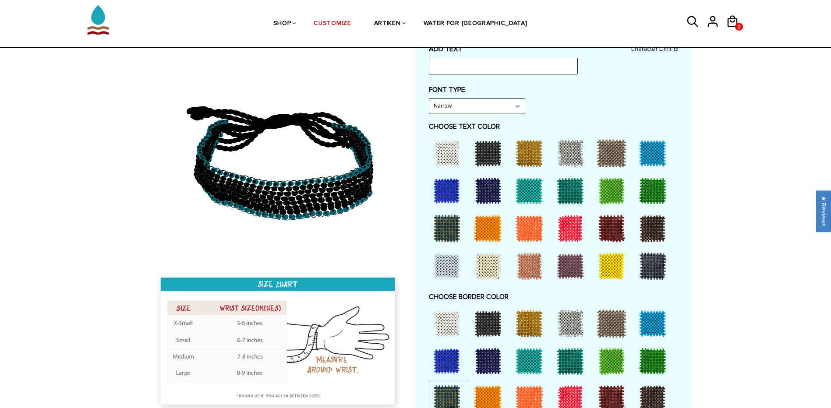
click at [449, 364] on div at bounding box center [446, 361] width 35 height 35
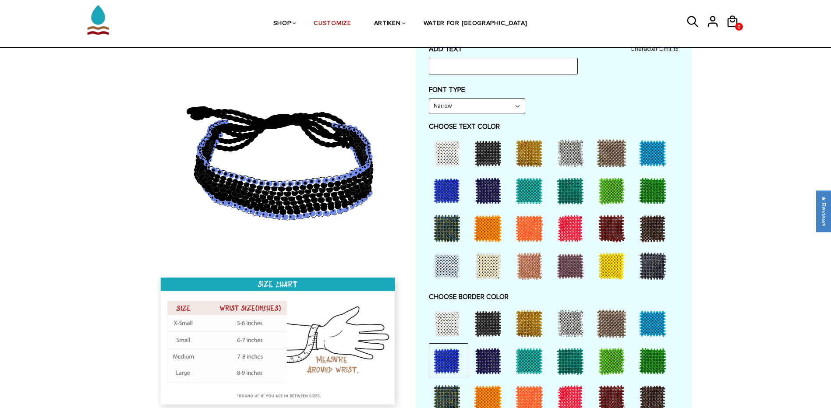
click at [446, 224] on div at bounding box center [446, 228] width 35 height 35
click at [491, 240] on div at bounding box center [488, 228] width 35 height 35
click at [489, 262] on div at bounding box center [488, 266] width 35 height 35
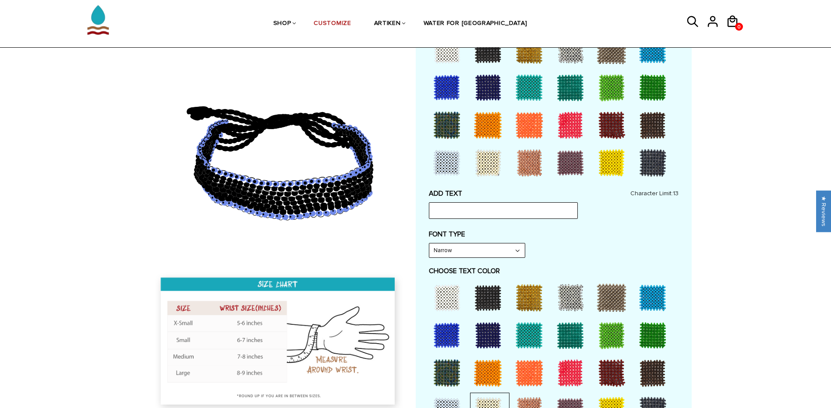
scroll to position [88, 0]
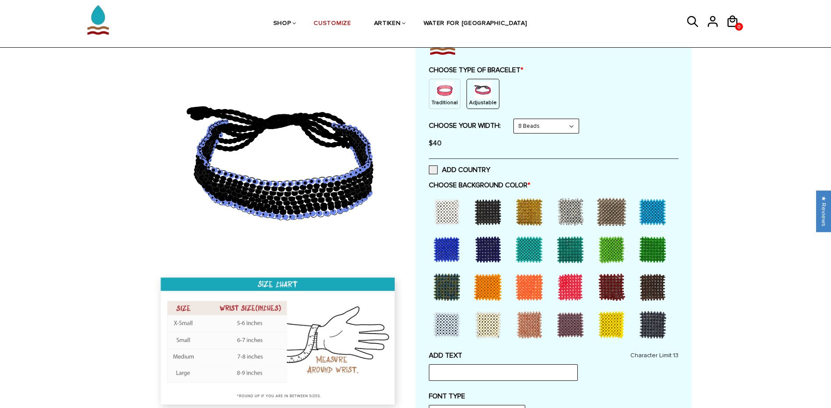
click at [452, 283] on div at bounding box center [446, 287] width 35 height 35
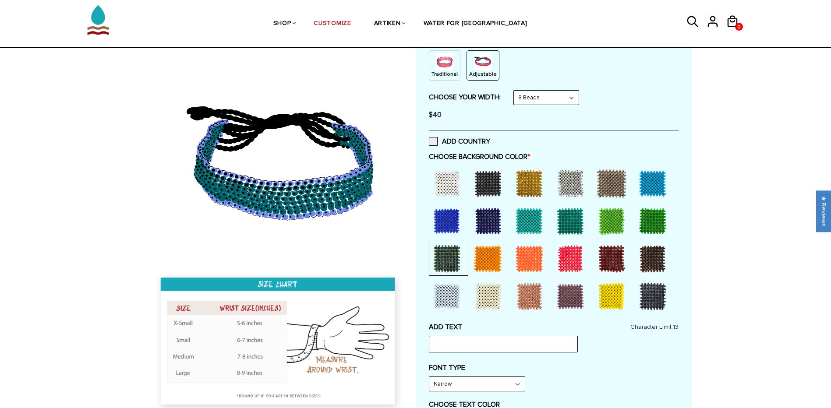
scroll to position [131, 0]
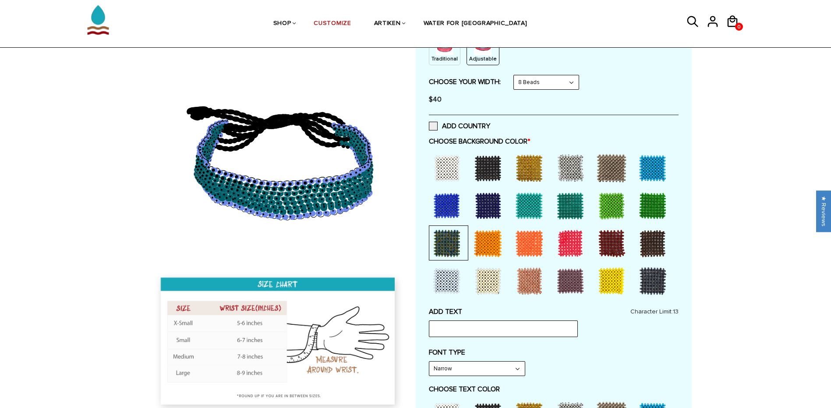
click at [626, 279] on div at bounding box center [611, 281] width 35 height 35
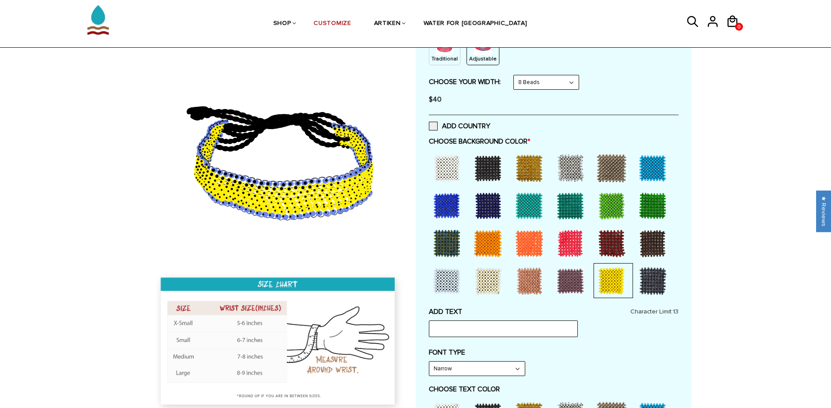
click at [438, 159] on div at bounding box center [446, 168] width 35 height 35
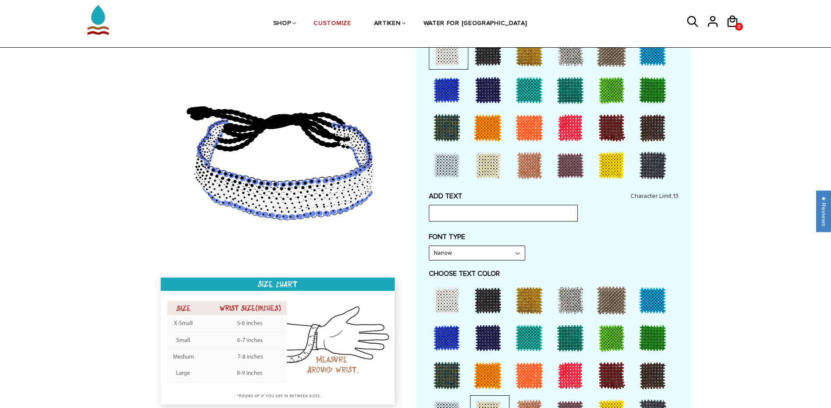
scroll to position [263, 0]
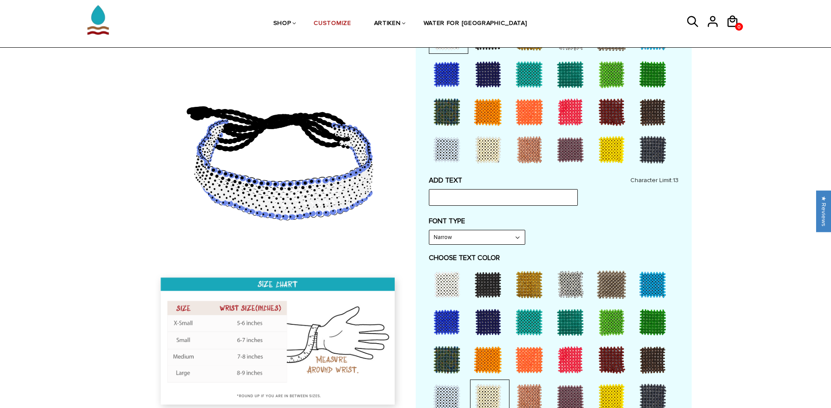
click at [449, 279] on div at bounding box center [446, 284] width 35 height 35
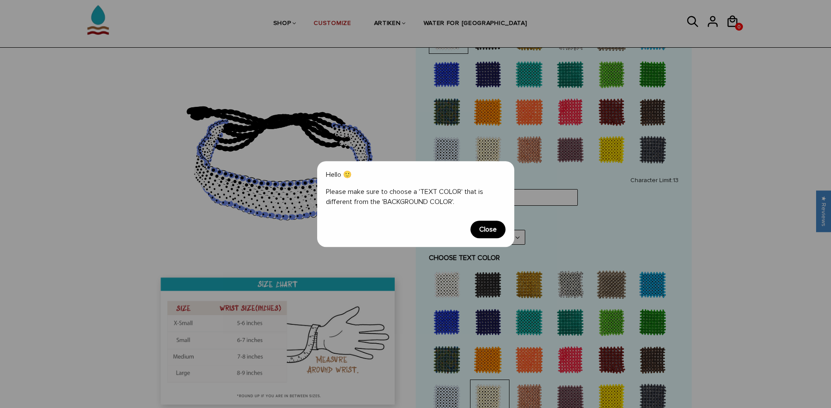
click at [486, 228] on span "Close" at bounding box center [488, 230] width 35 height 18
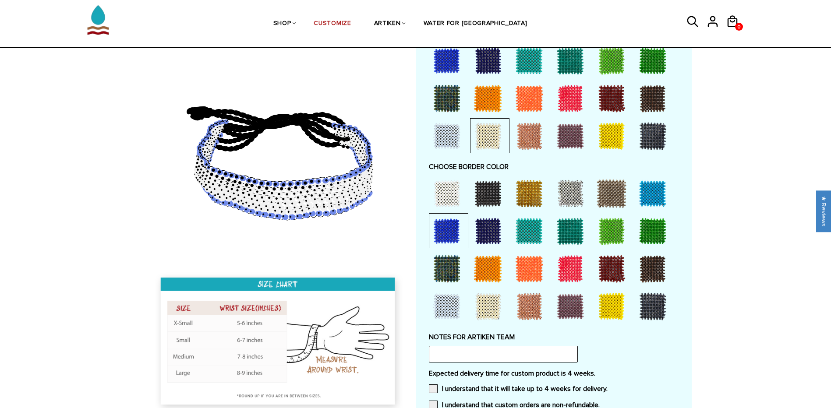
scroll to position [526, 0]
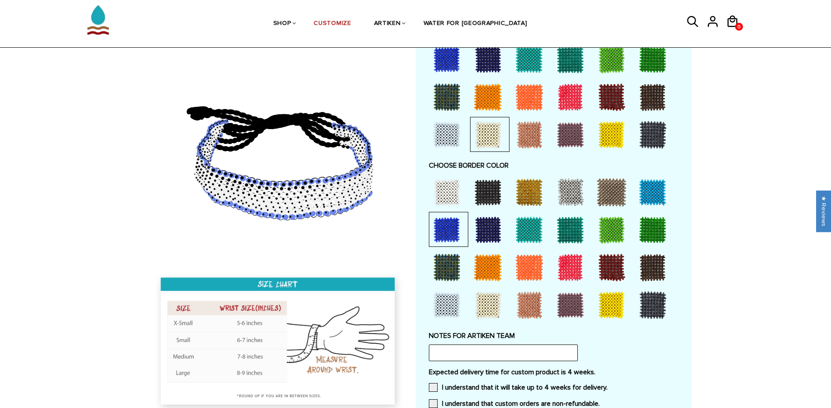
click at [449, 192] on div at bounding box center [446, 192] width 35 height 35
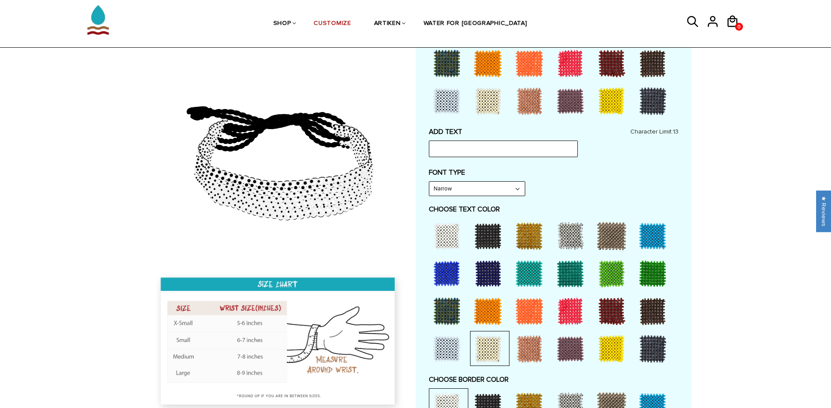
scroll to position [307, 0]
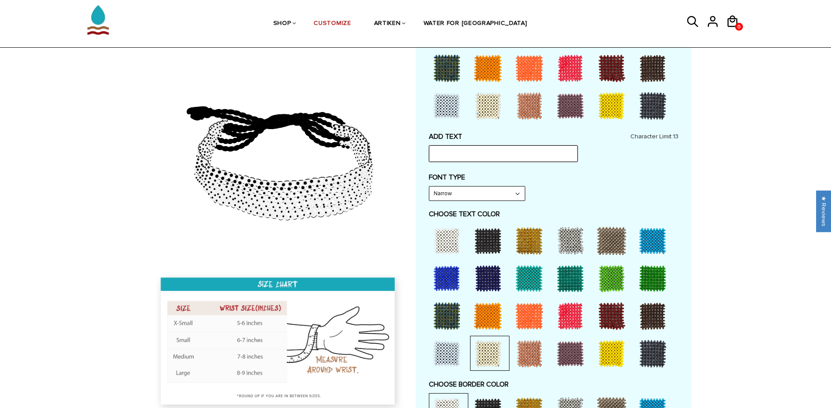
click at [473, 161] on input "text" at bounding box center [503, 153] width 149 height 17
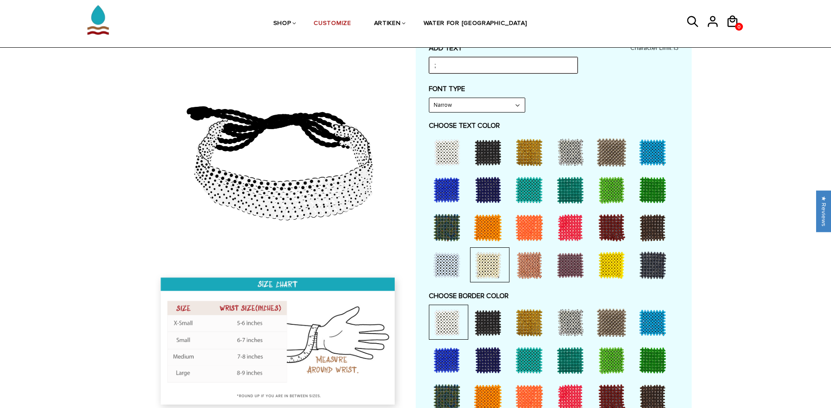
scroll to position [394, 0]
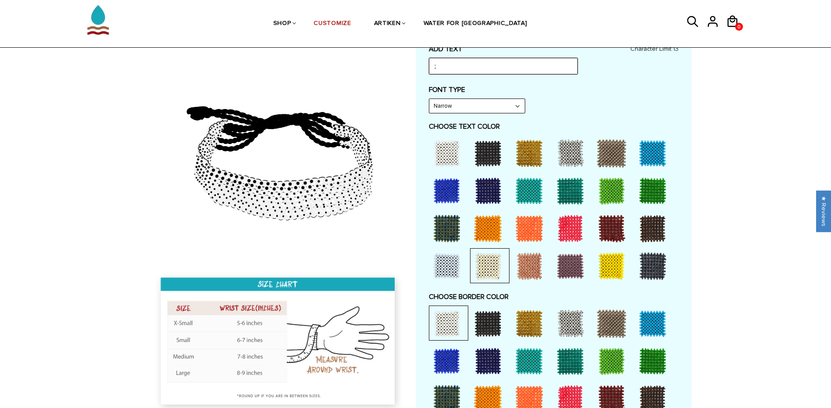
type input ";"
click at [488, 159] on div at bounding box center [488, 153] width 35 height 35
click at [439, 195] on div at bounding box center [446, 190] width 35 height 35
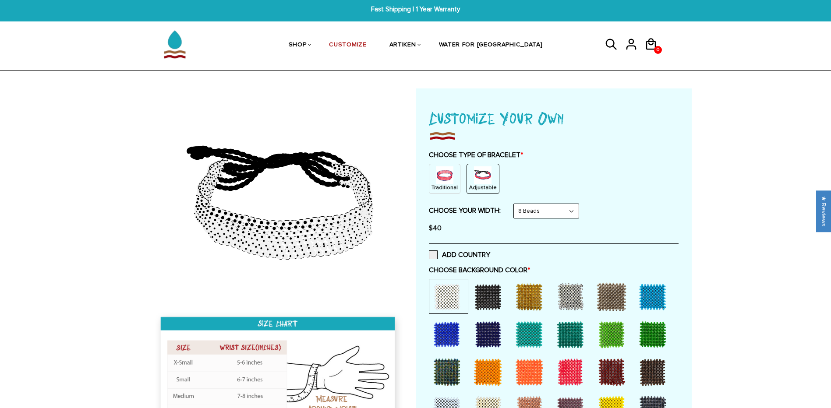
scroll to position [0, 0]
